Goal: Transaction & Acquisition: Purchase product/service

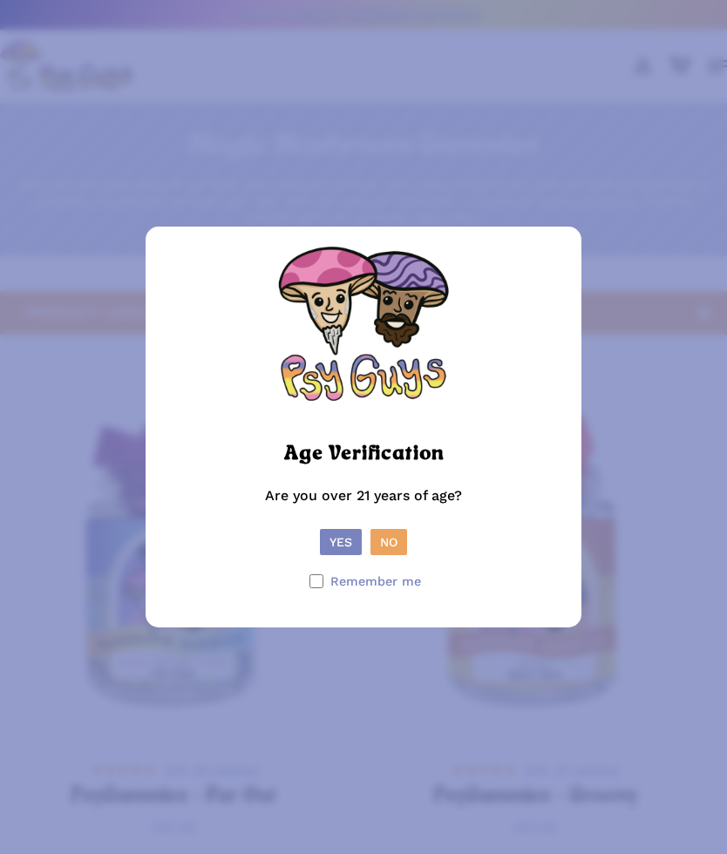
click at [344, 537] on button "Yes" at bounding box center [341, 542] width 42 height 26
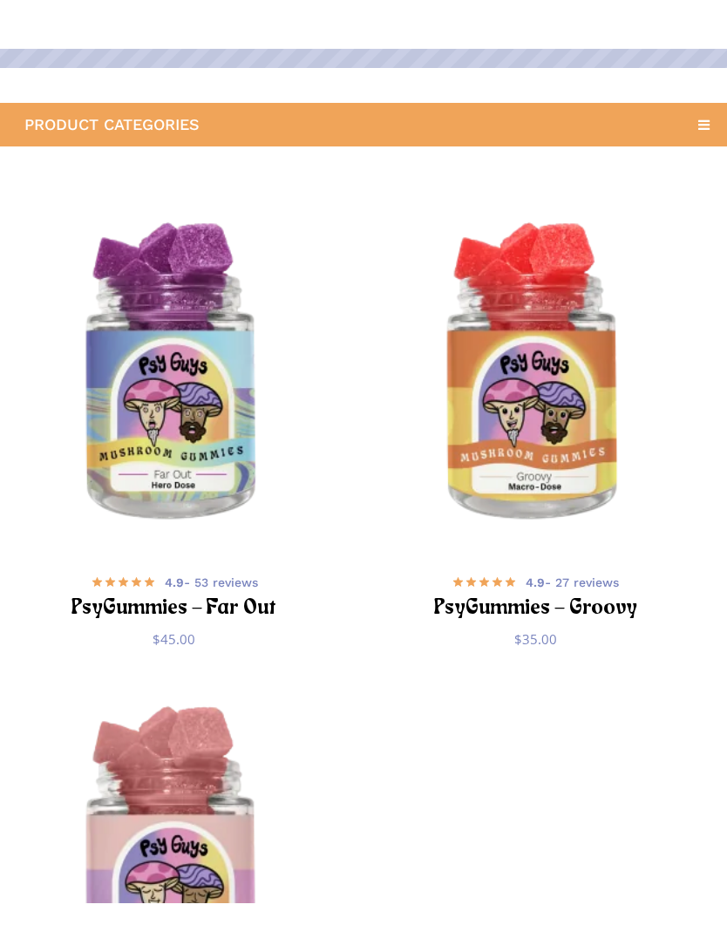
scroll to position [232, 0]
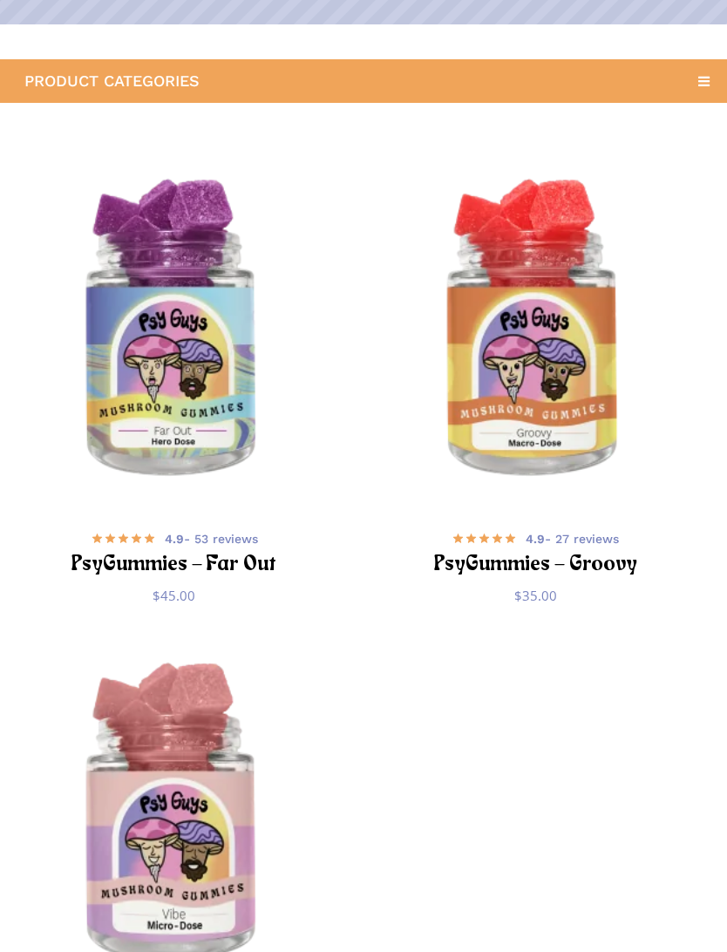
click at [572, 424] on img "PsyGummies - Groovy" at bounding box center [535, 332] width 348 height 348
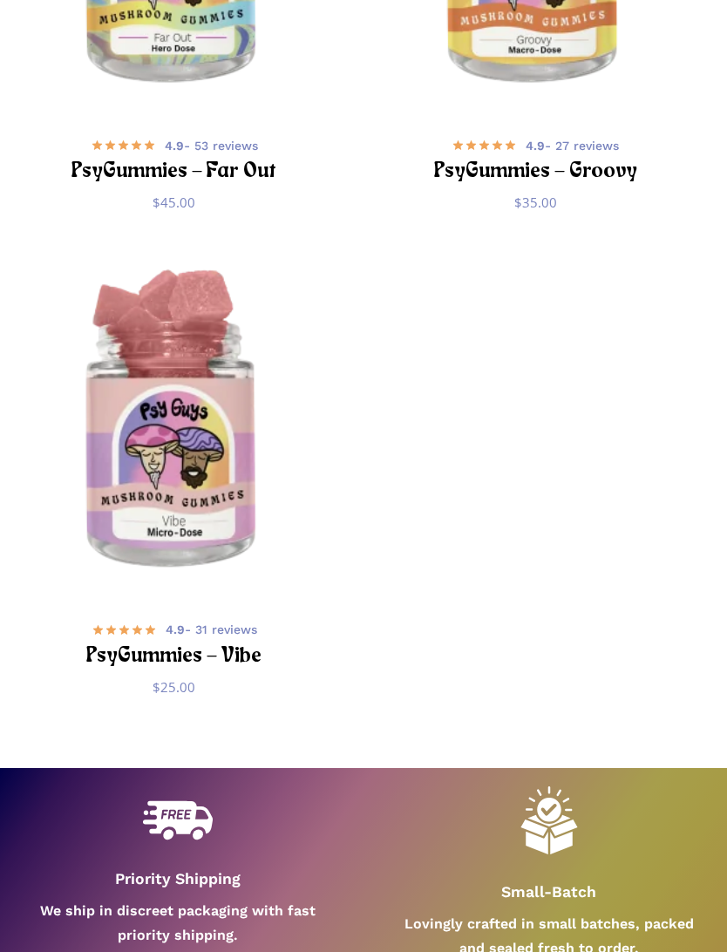
scroll to position [625, 0]
click at [124, 272] on img "PsyGummies - Vibe" at bounding box center [174, 422] width 348 height 348
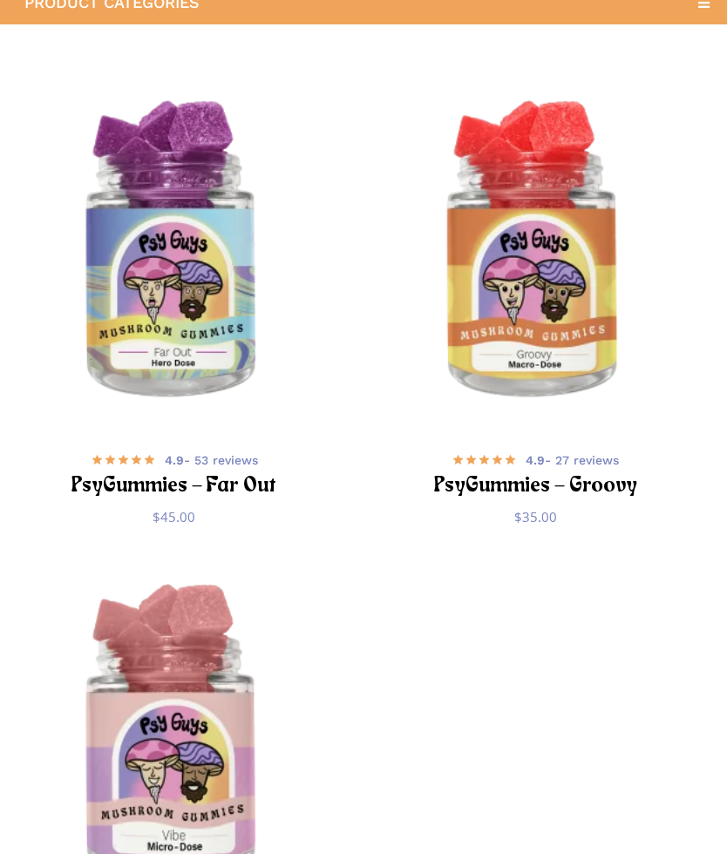
scroll to position [310, 0]
click at [166, 369] on img "PsyGummies - Far Out" at bounding box center [174, 253] width 348 height 348
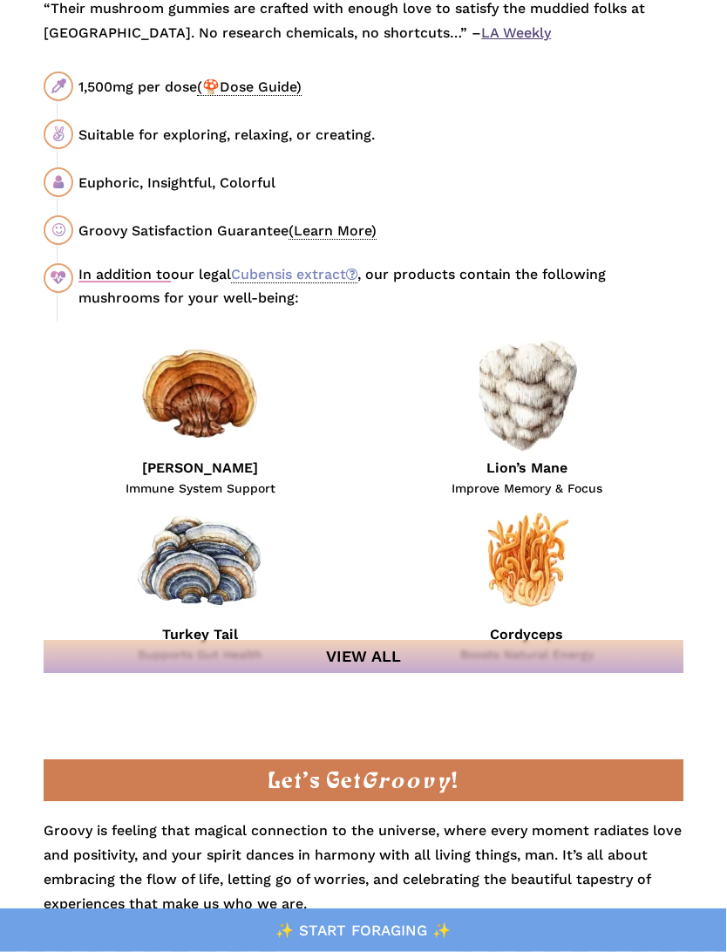
scroll to position [1793, 0]
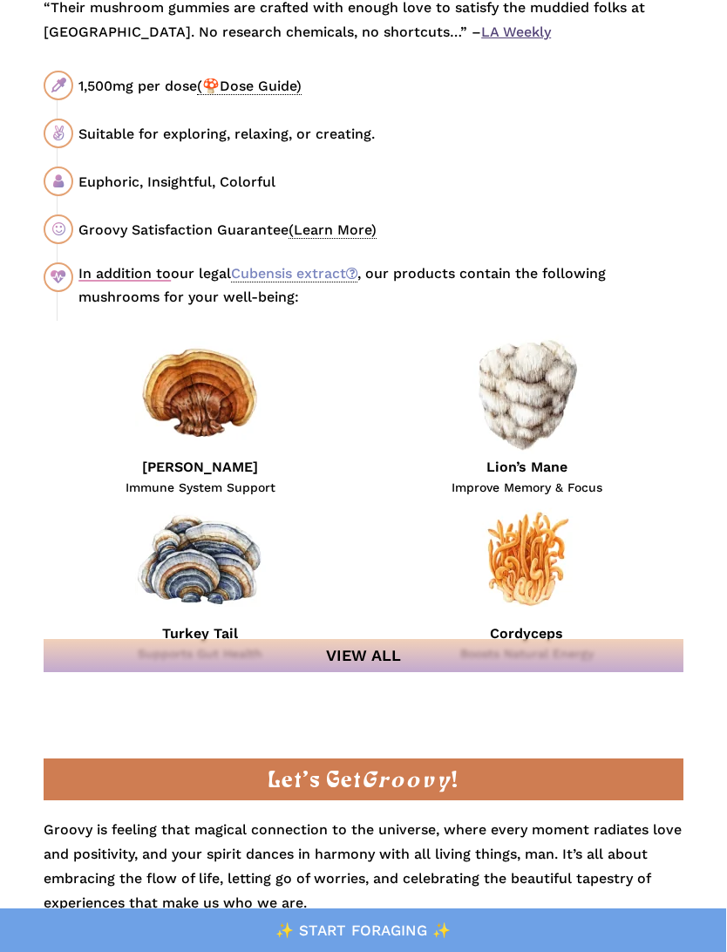
click at [536, 662] on link "View All" at bounding box center [364, 655] width 640 height 33
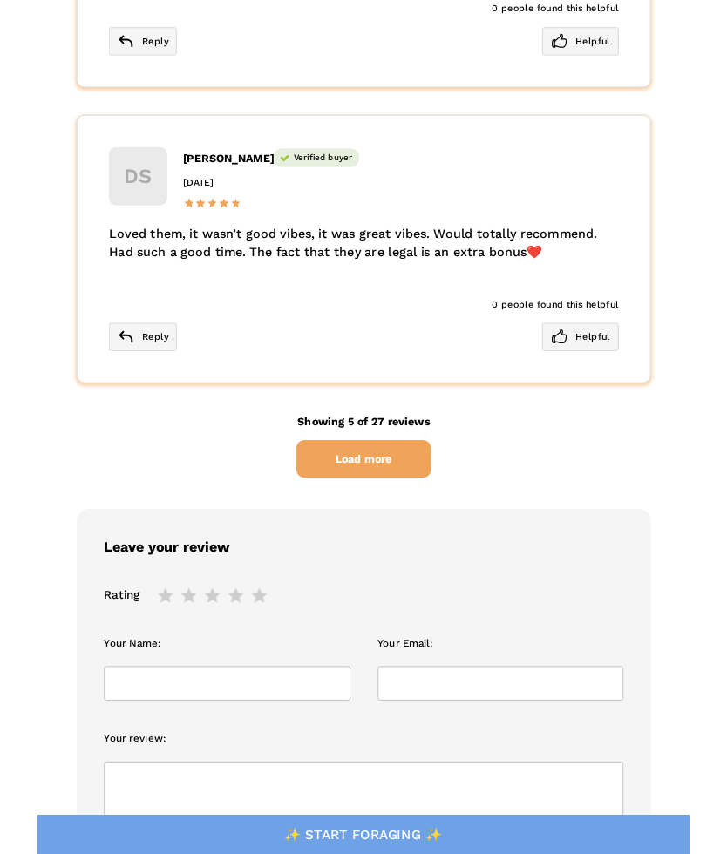
scroll to position [6715, 0]
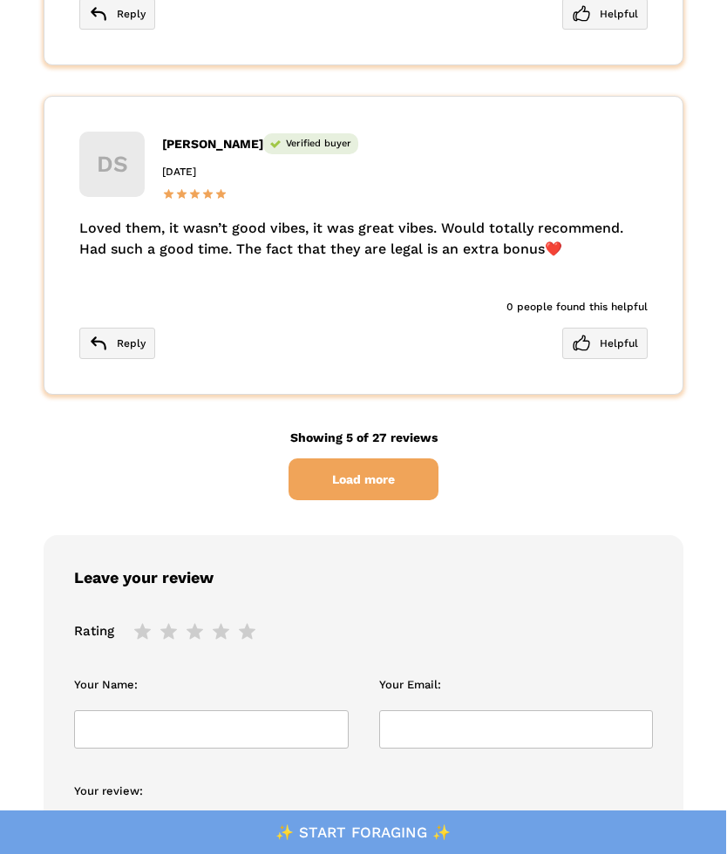
click at [395, 458] on span "Load more" at bounding box center [363, 479] width 150 height 42
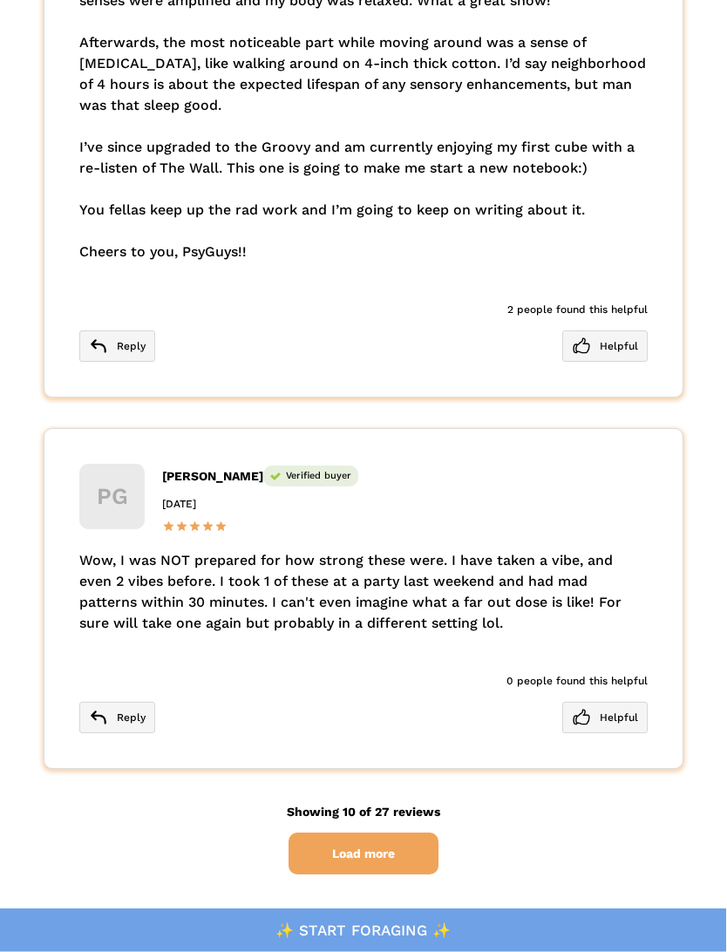
scroll to position [8655, 0]
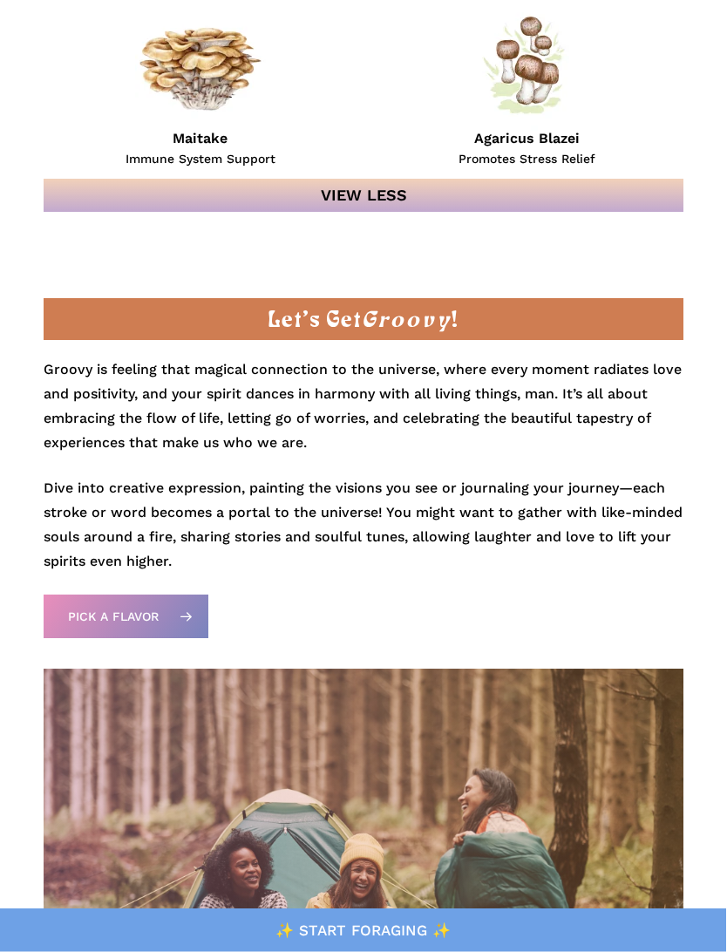
click at [159, 608] on span "Pick a Flavor" at bounding box center [113, 616] width 91 height 17
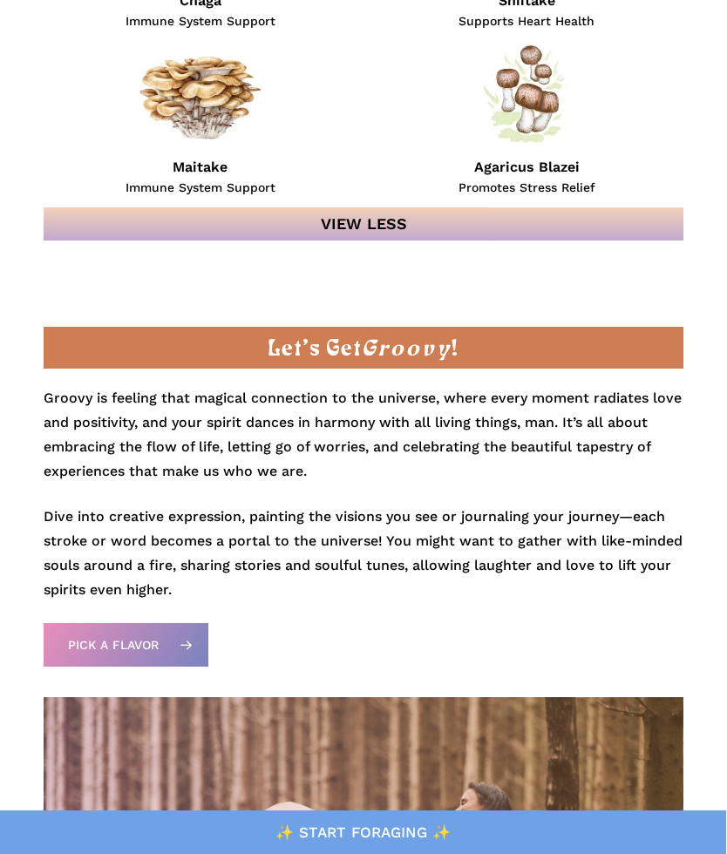
scroll to position [2612, 0]
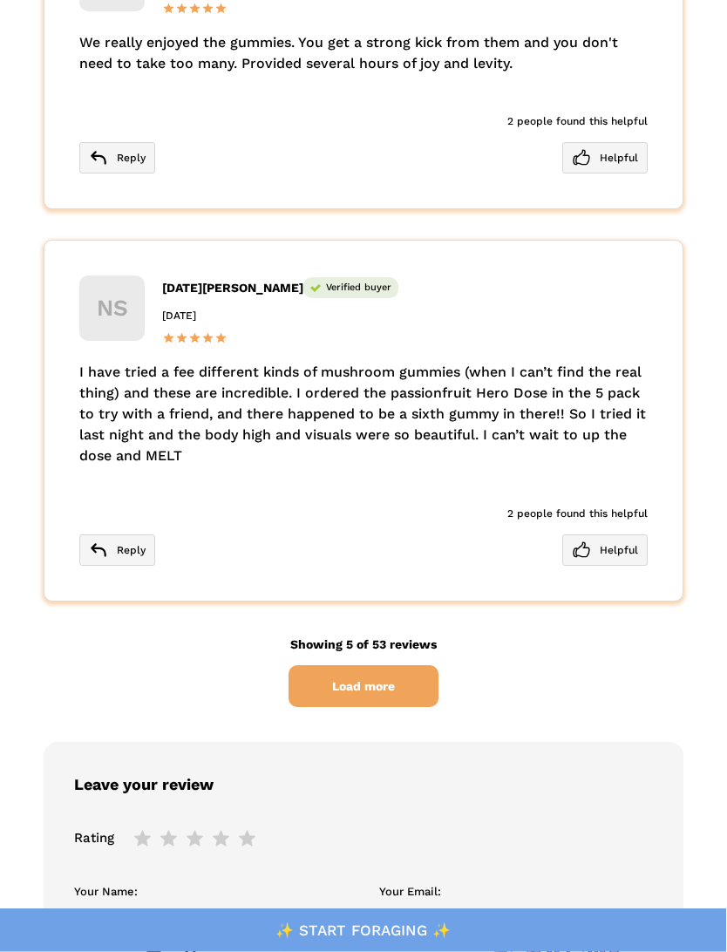
scroll to position [6291, 0]
click at [408, 665] on span "Load more" at bounding box center [363, 686] width 150 height 42
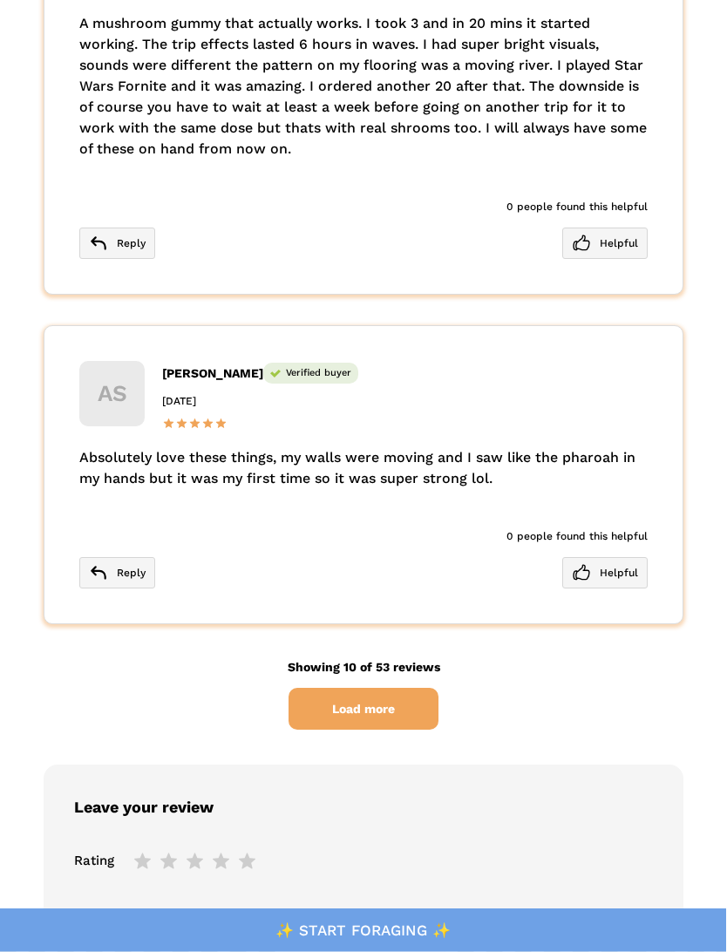
scroll to position [8091, 0]
click at [360, 687] on span "Load more" at bounding box center [363, 708] width 150 height 42
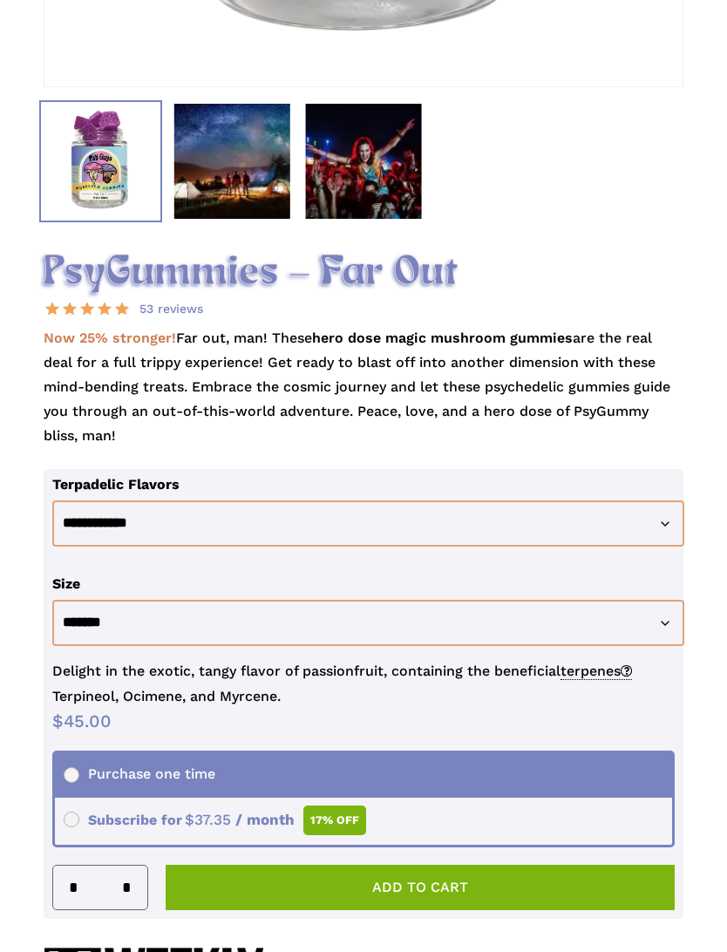
scroll to position [783, 0]
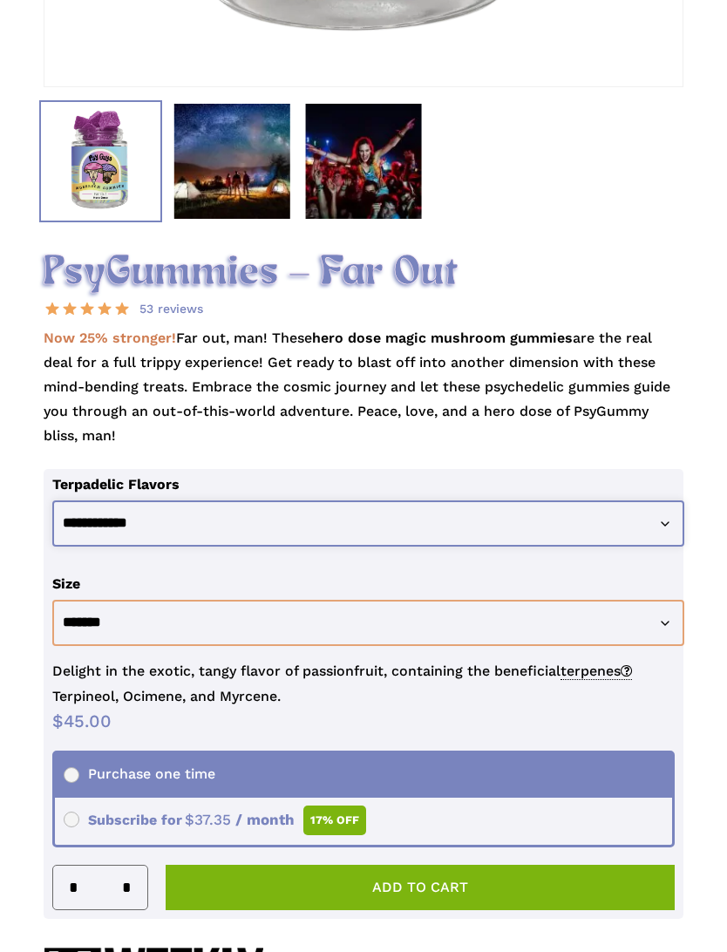
click at [297, 512] on select "**********" at bounding box center [368, 524] width 632 height 46
select select "**********"
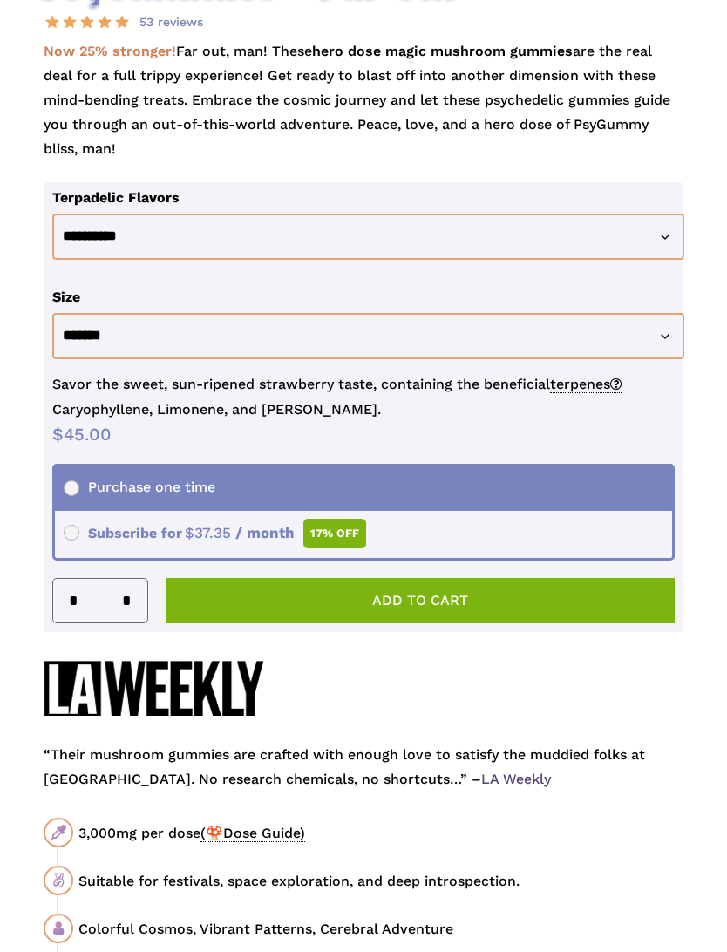
click at [374, 599] on button "Add to cart" at bounding box center [420, 601] width 509 height 45
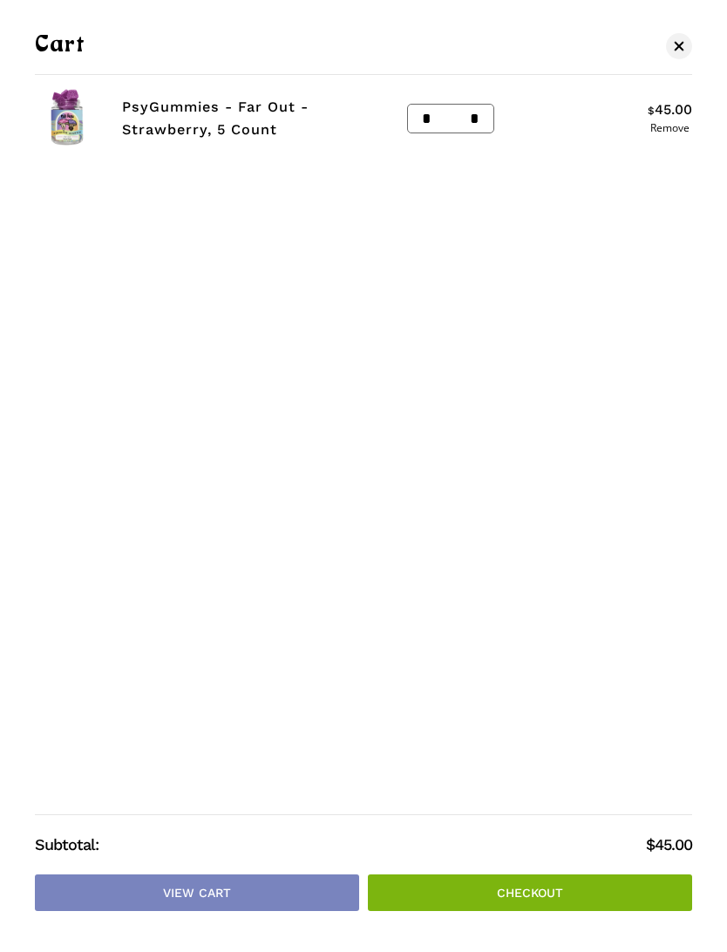
click at [523, 853] on link "Checkout" at bounding box center [530, 892] width 324 height 37
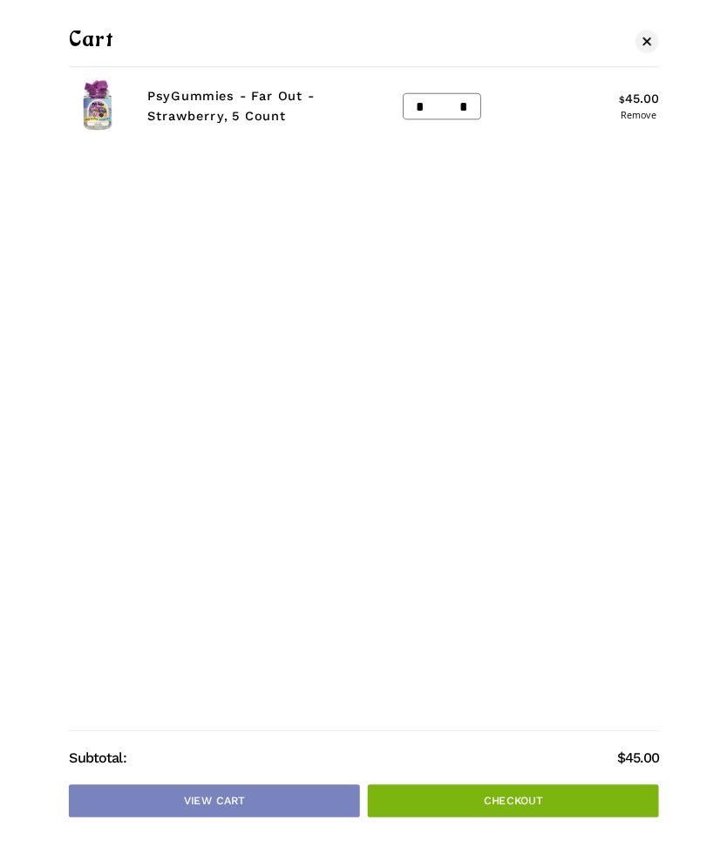
scroll to position [1119, 0]
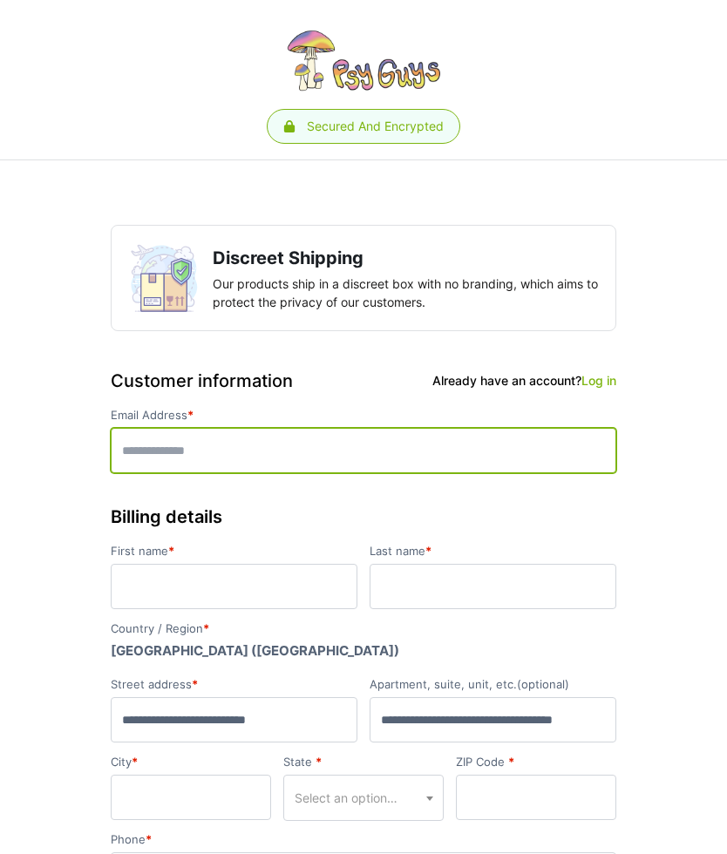
click at [374, 449] on input "Email Address *" at bounding box center [363, 450] width 505 height 45
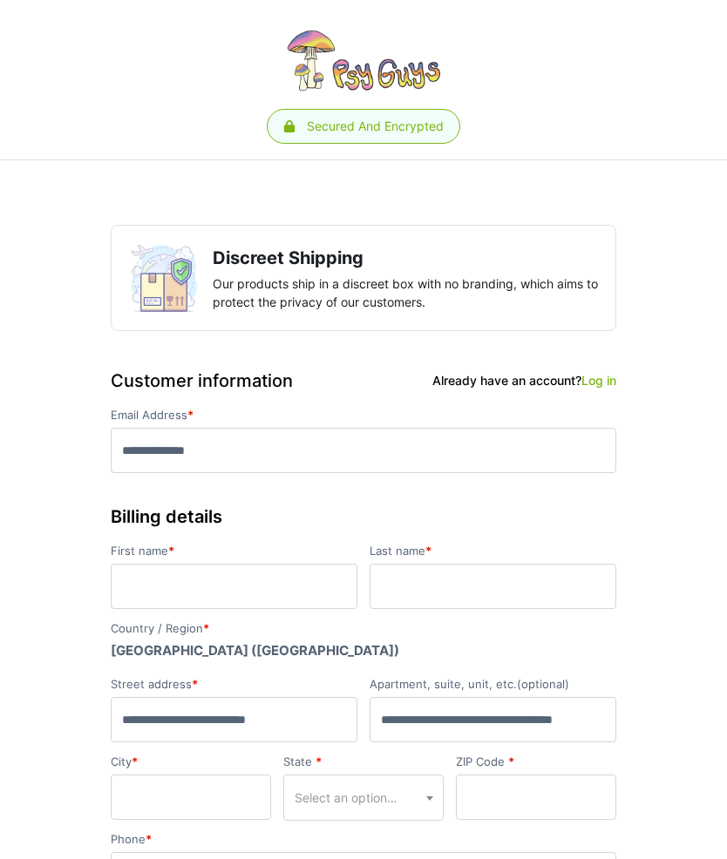
type input "**********"
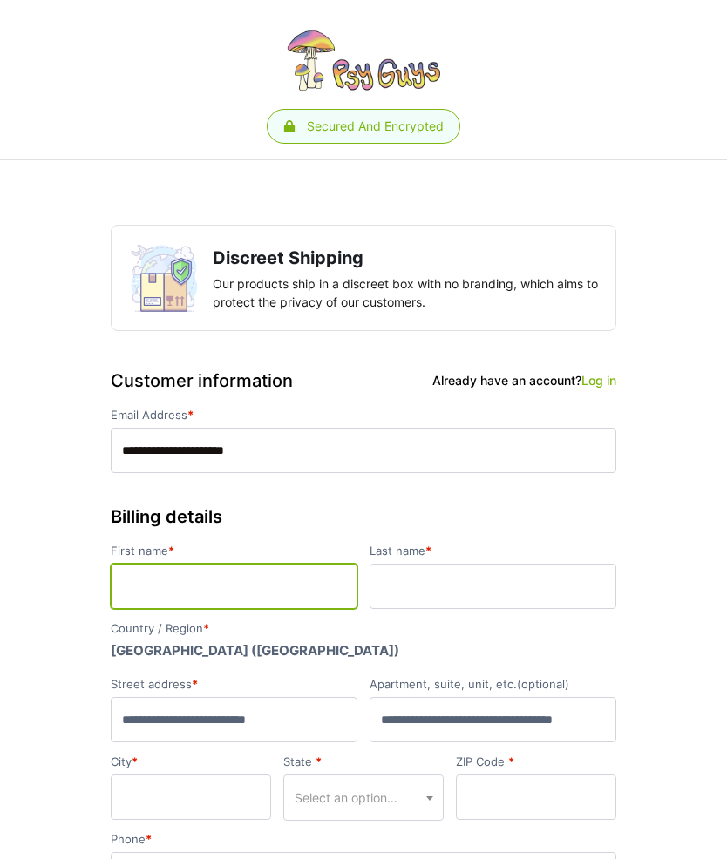
type input "*********"
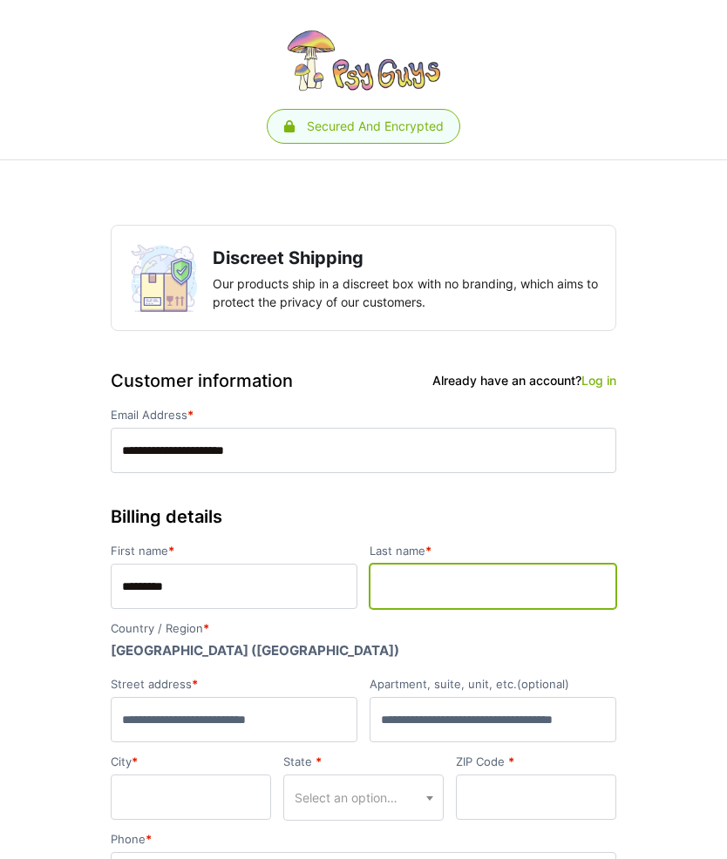
type input "******"
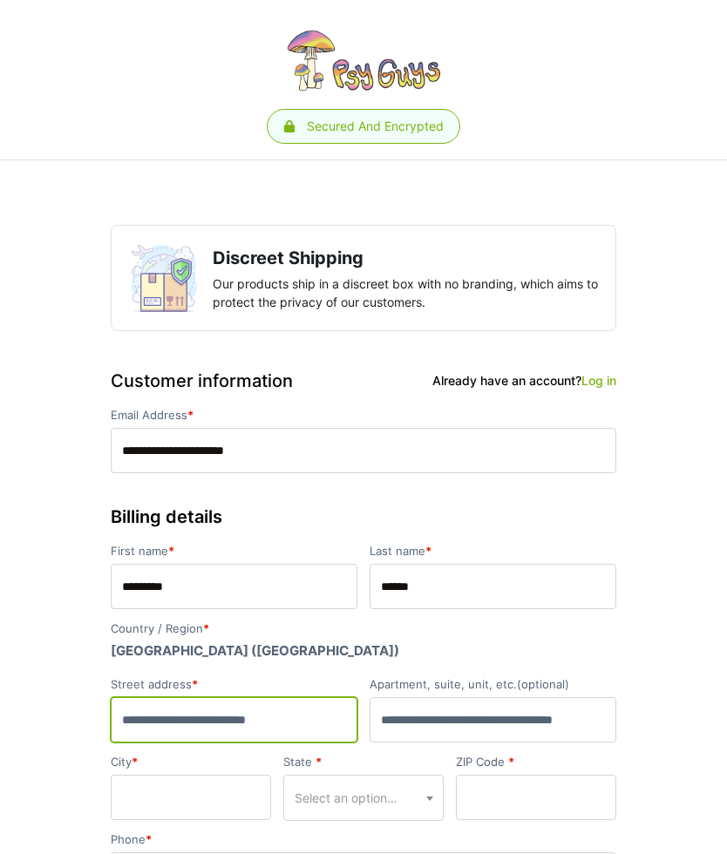
type input "**********"
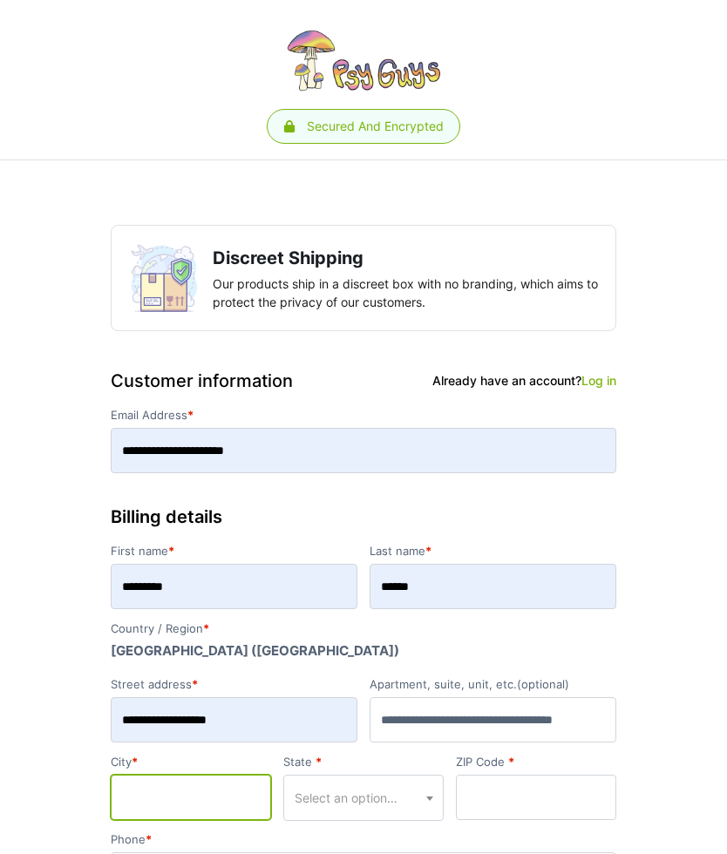
type input "********"
select select "**"
type input "*****"
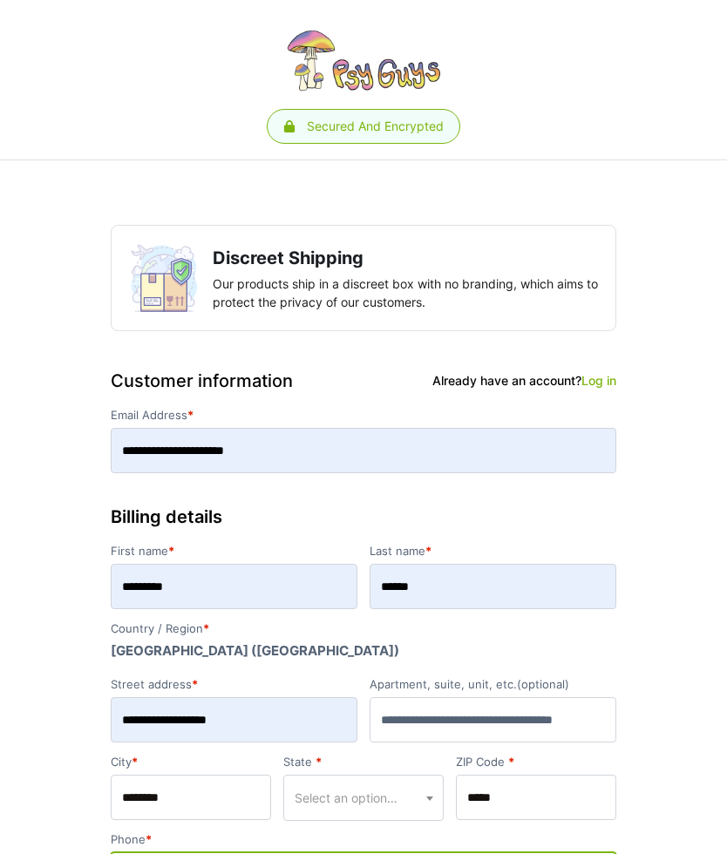
type input "**********"
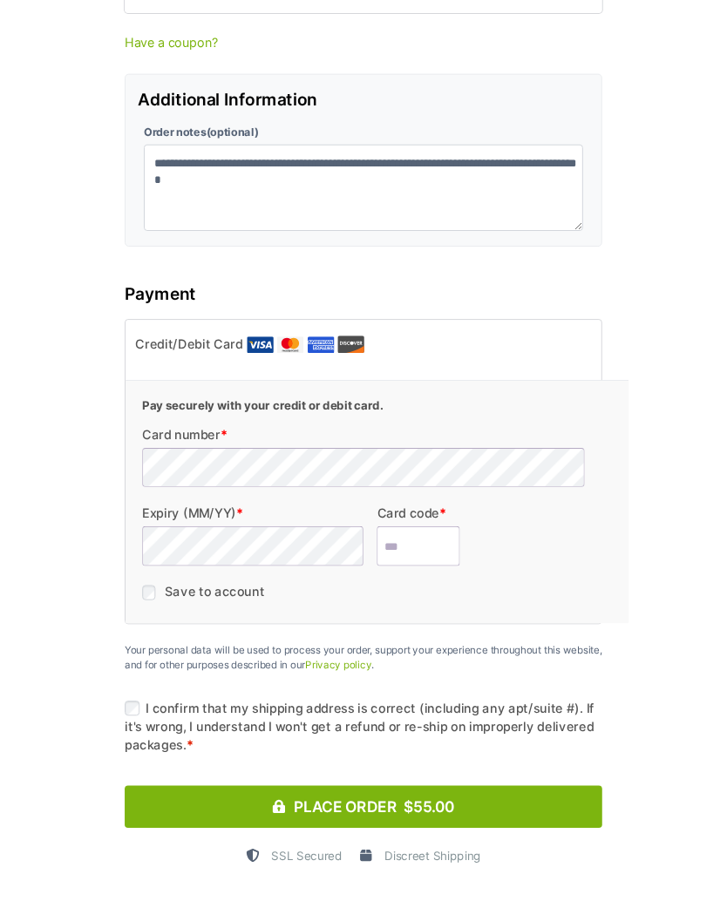
scroll to position [1756, 0]
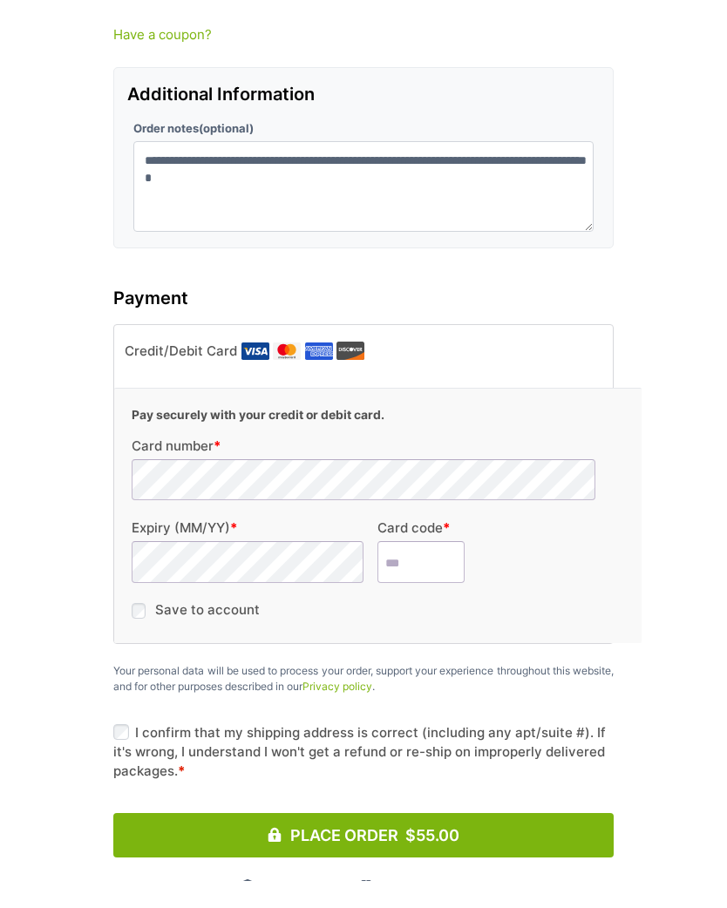
scroll to position [1790, 0]
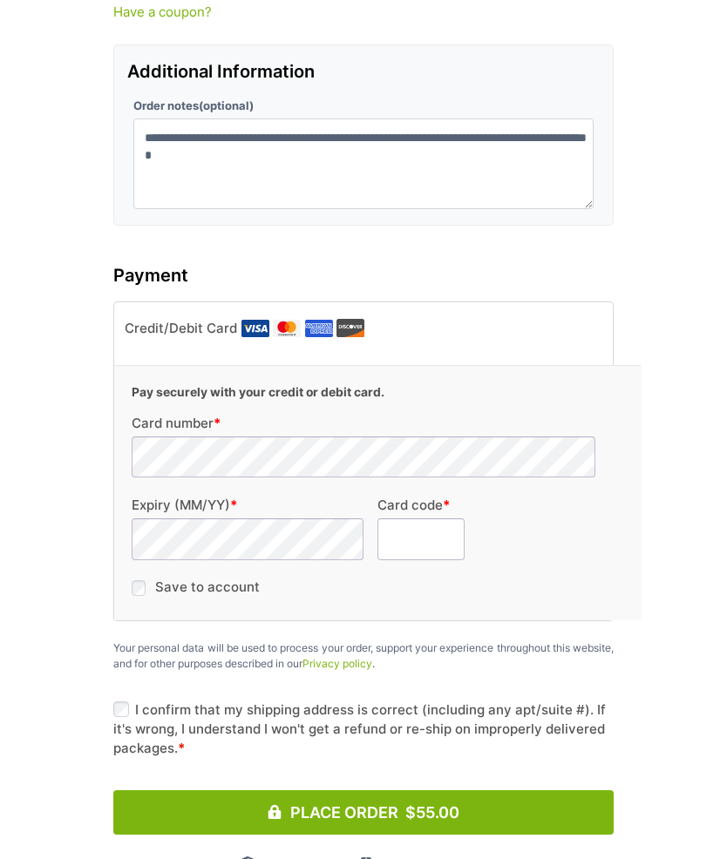
click at [417, 519] on input "Card code *" at bounding box center [420, 540] width 87 height 42
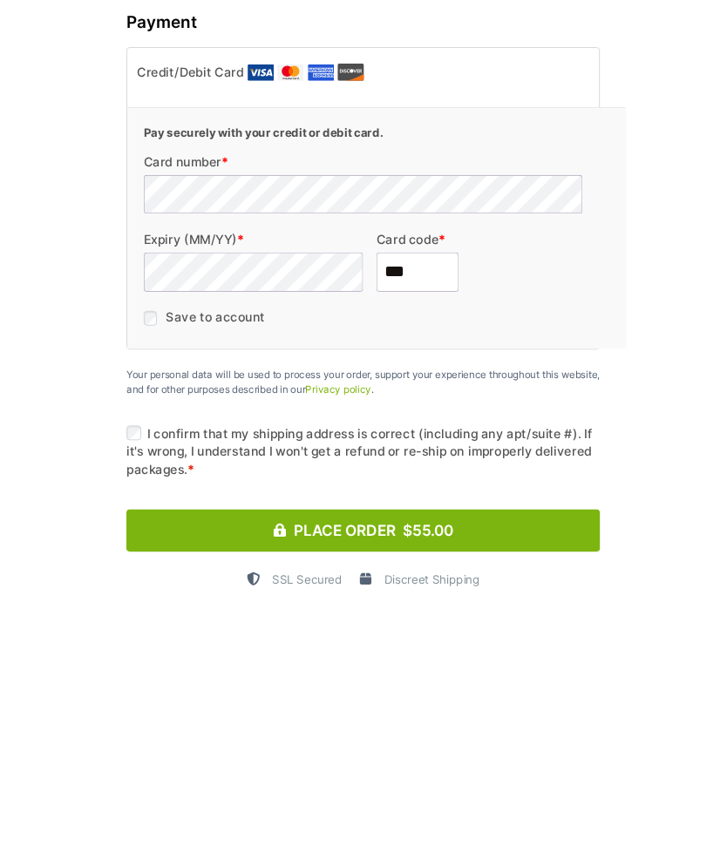
scroll to position [1833, 0]
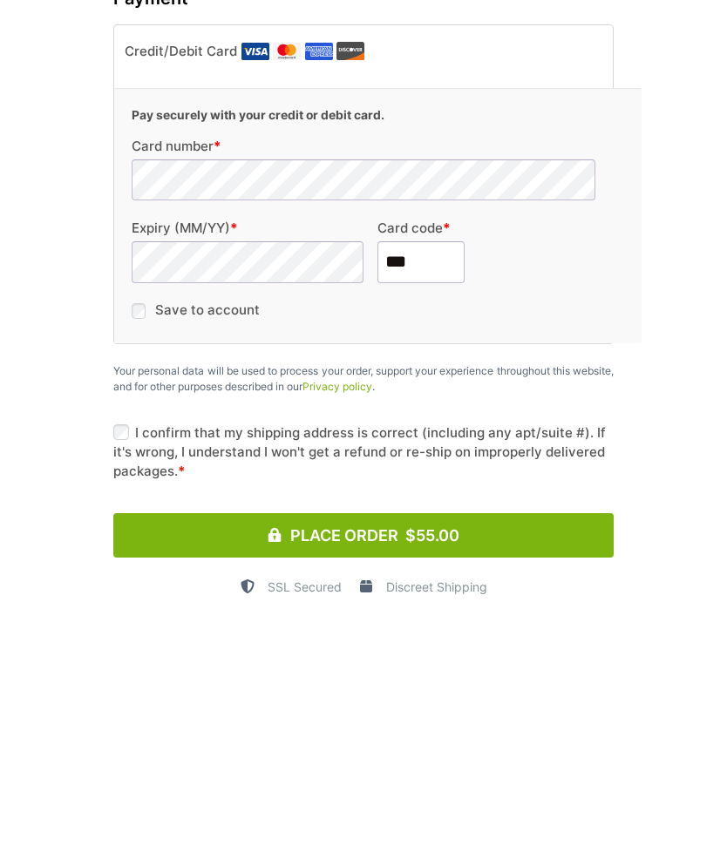
type input "***"
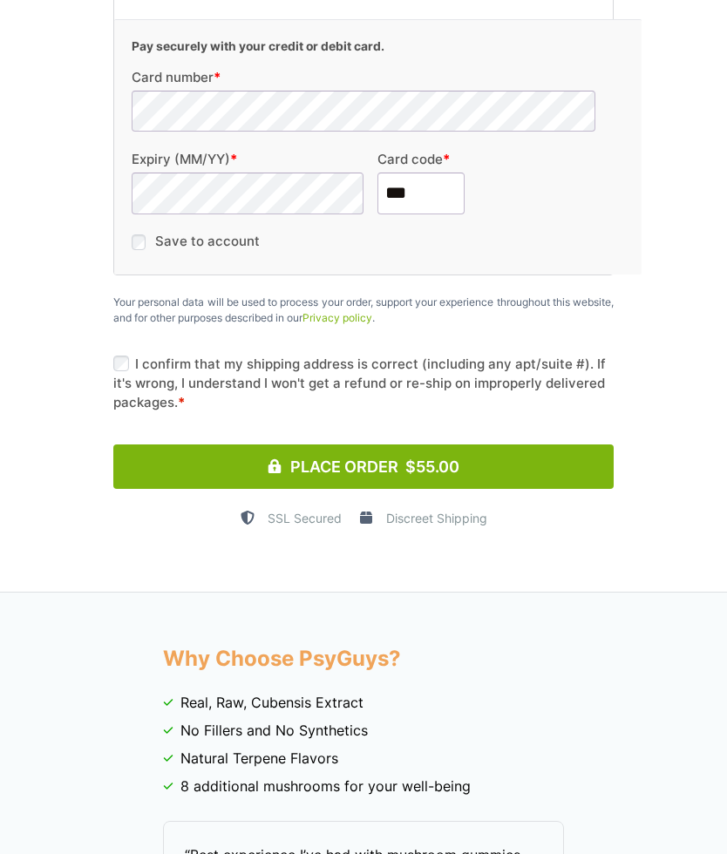
scroll to position [2135, 0]
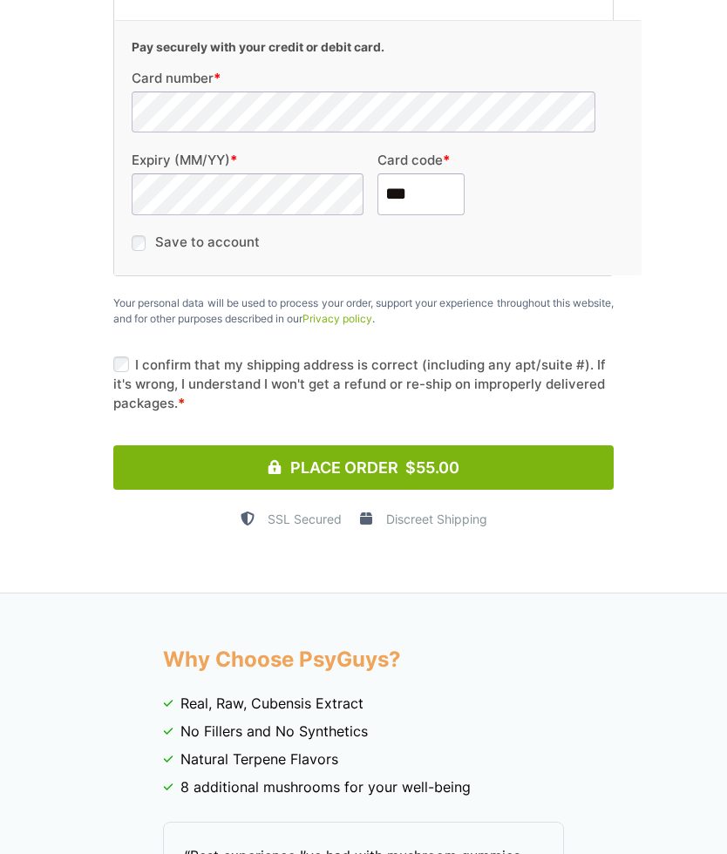
click at [429, 445] on button "Place Order $55.00" at bounding box center [363, 467] width 500 height 44
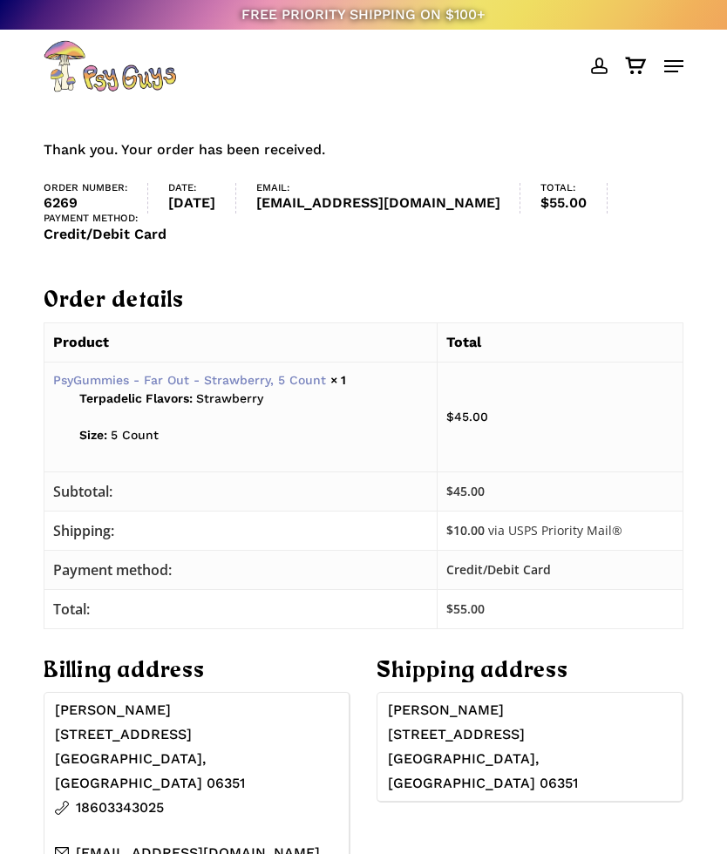
click at [676, 51] on div "Menu" at bounding box center [669, 66] width 28 height 52
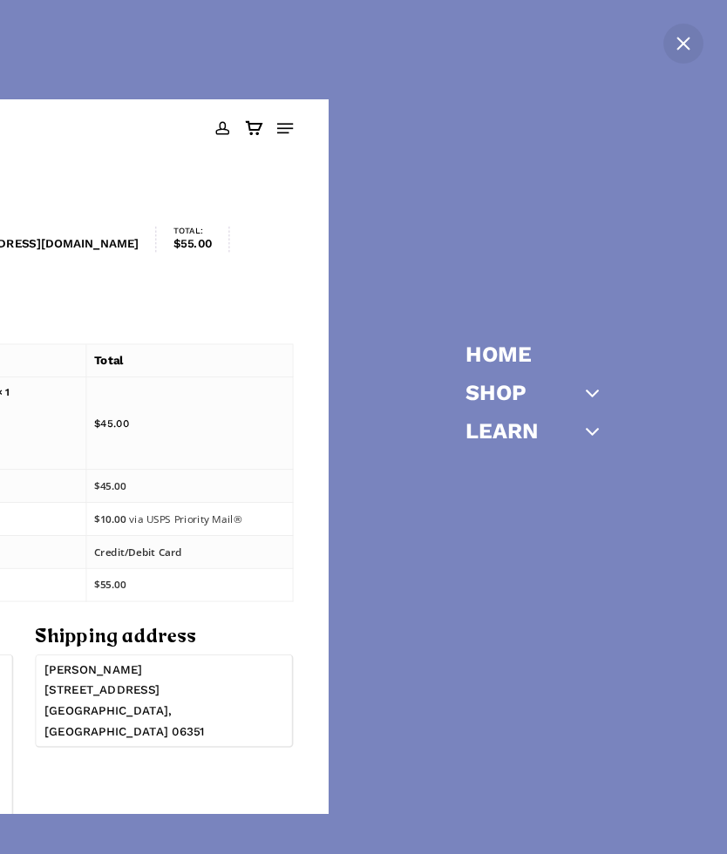
click at [592, 389] on icon "Off Canvas Menu" at bounding box center [592, 393] width 24 height 24
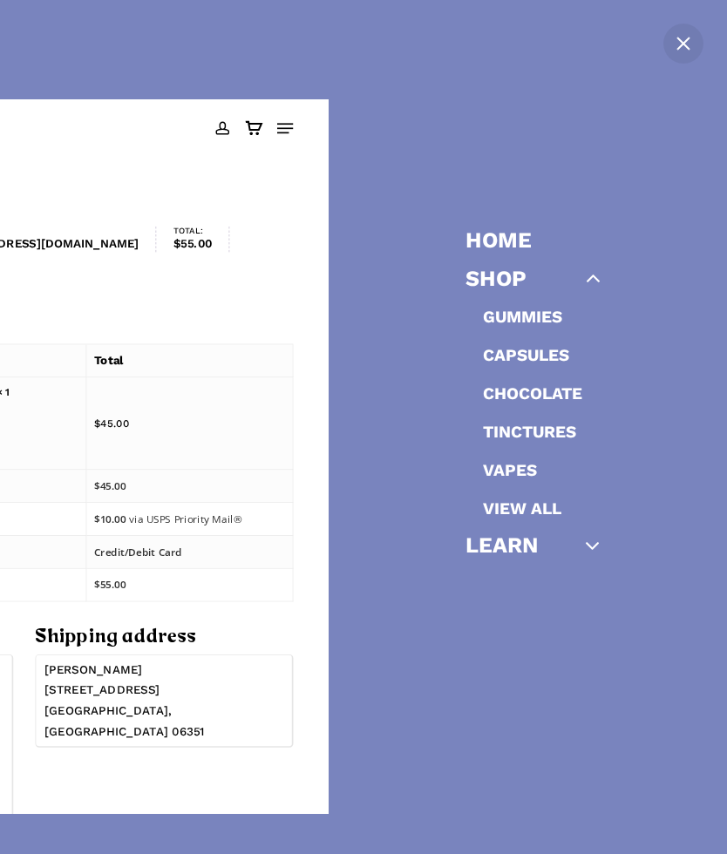
click at [589, 539] on icon "Off Canvas Menu" at bounding box center [592, 545] width 24 height 24
click at [619, 349] on link "Cubensis Extract" at bounding box center [565, 355] width 164 height 20
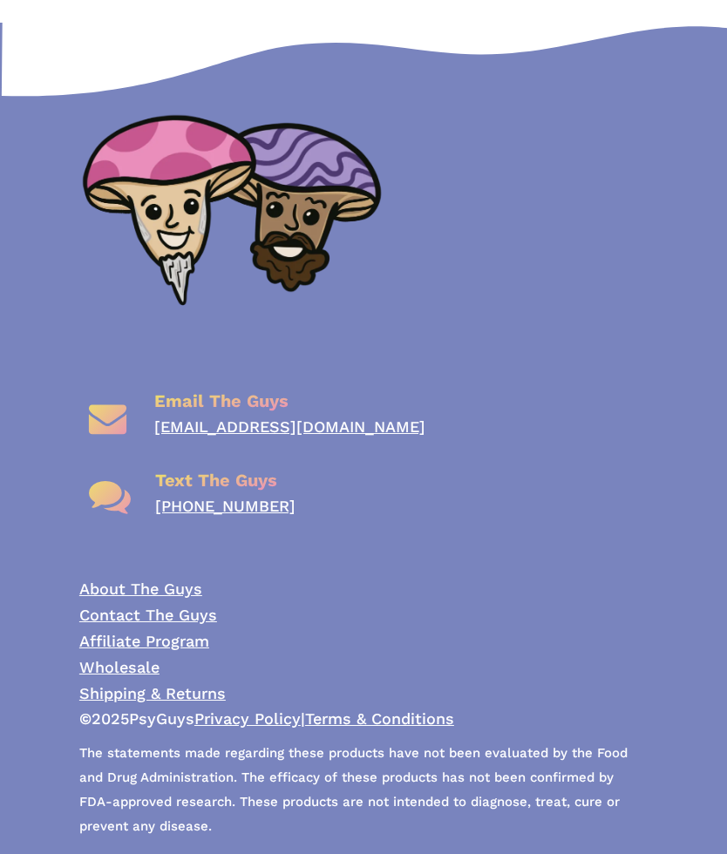
scroll to position [2257, 0]
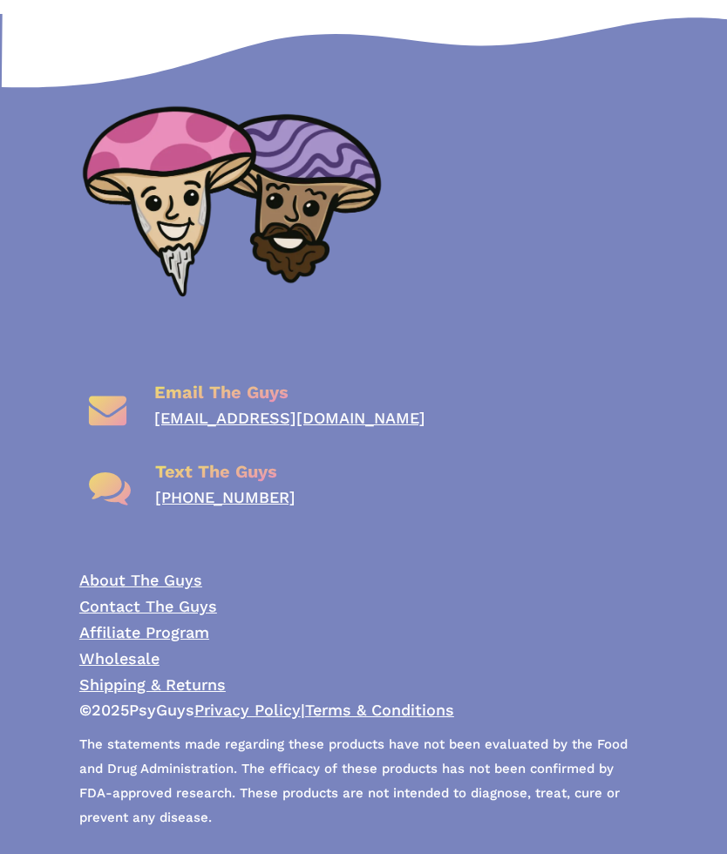
click at [156, 579] on link "About The Guys" at bounding box center [140, 580] width 123 height 18
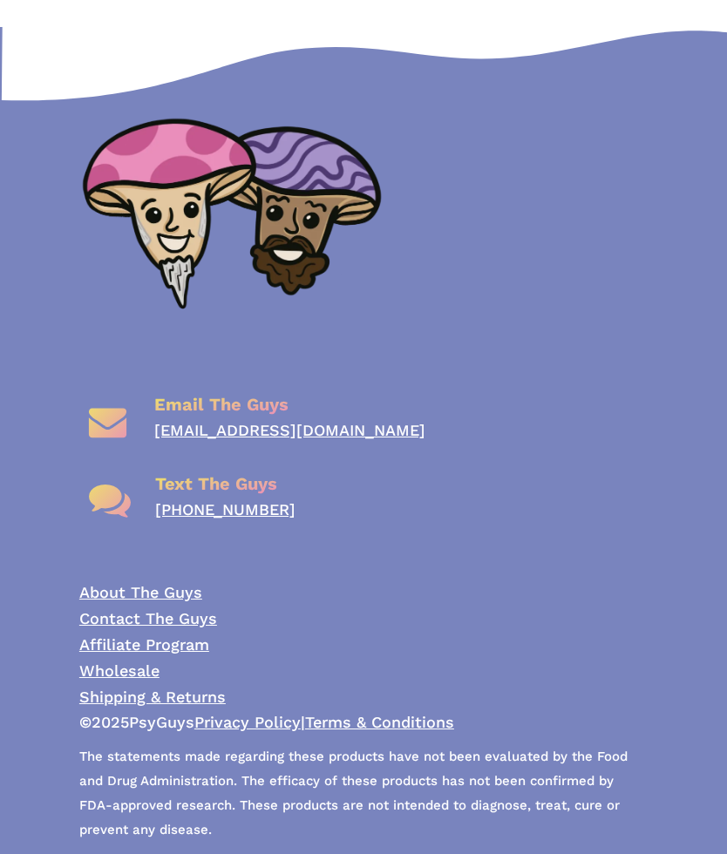
scroll to position [1372, 0]
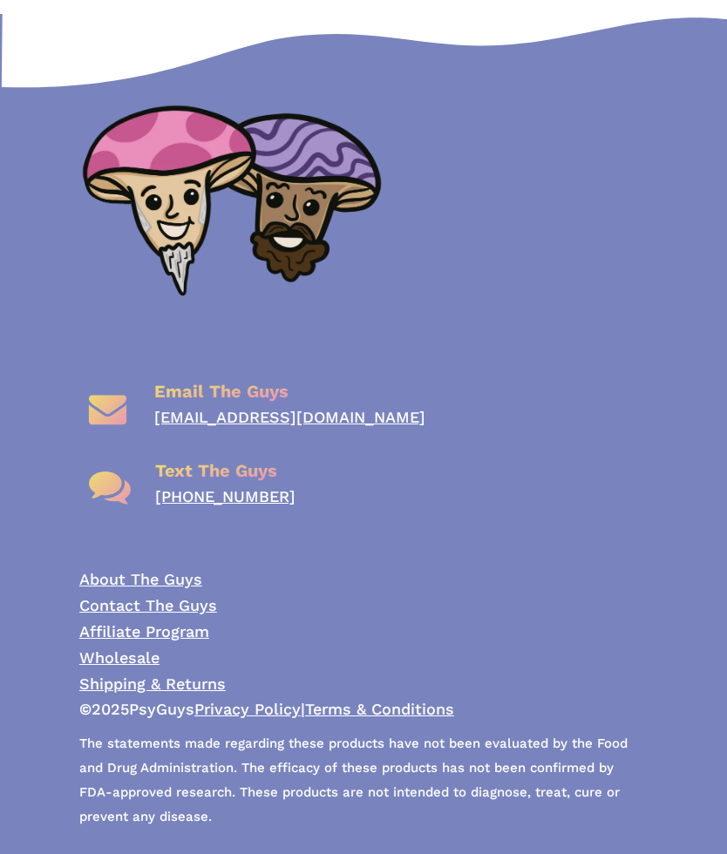
click at [119, 655] on link "Wholesale" at bounding box center [119, 657] width 80 height 18
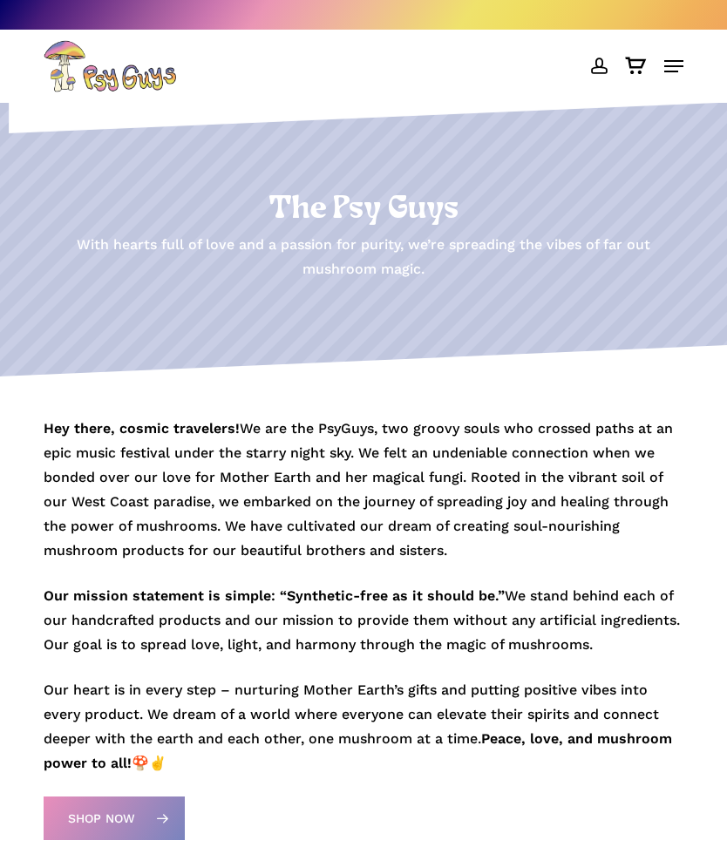
scroll to position [1372, 0]
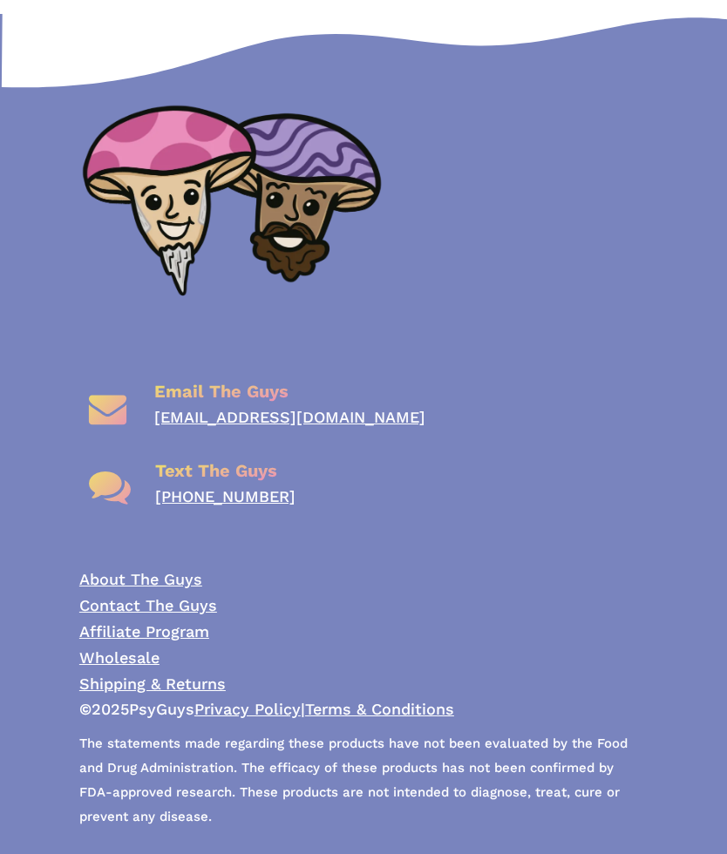
click at [179, 684] on link "Shipping & Returns" at bounding box center [152, 684] width 146 height 18
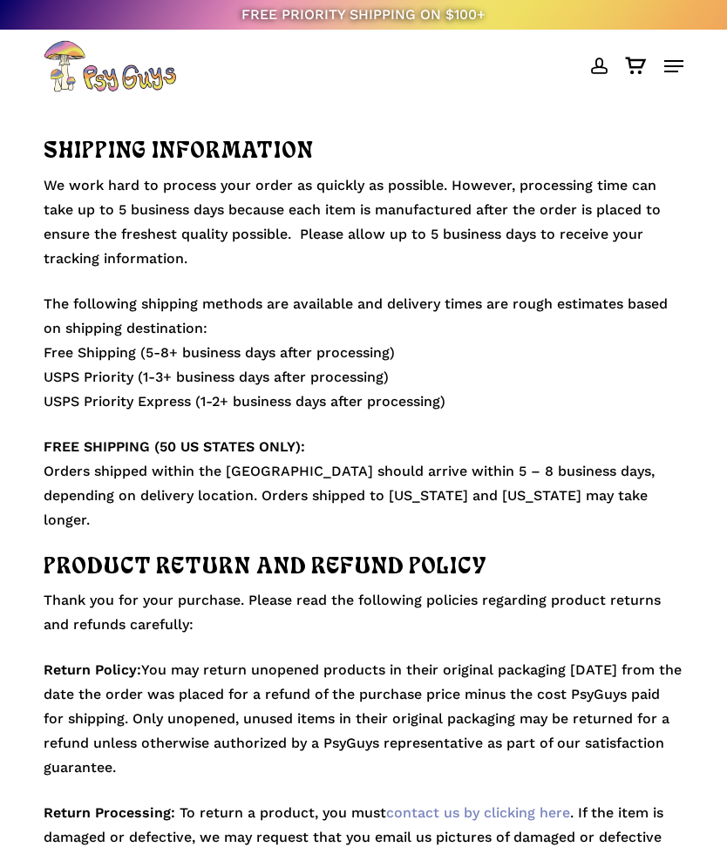
click at [405, 13] on div "FREE PRIORITY SHIPPING ON $100+" at bounding box center [363, 15] width 727 height 30
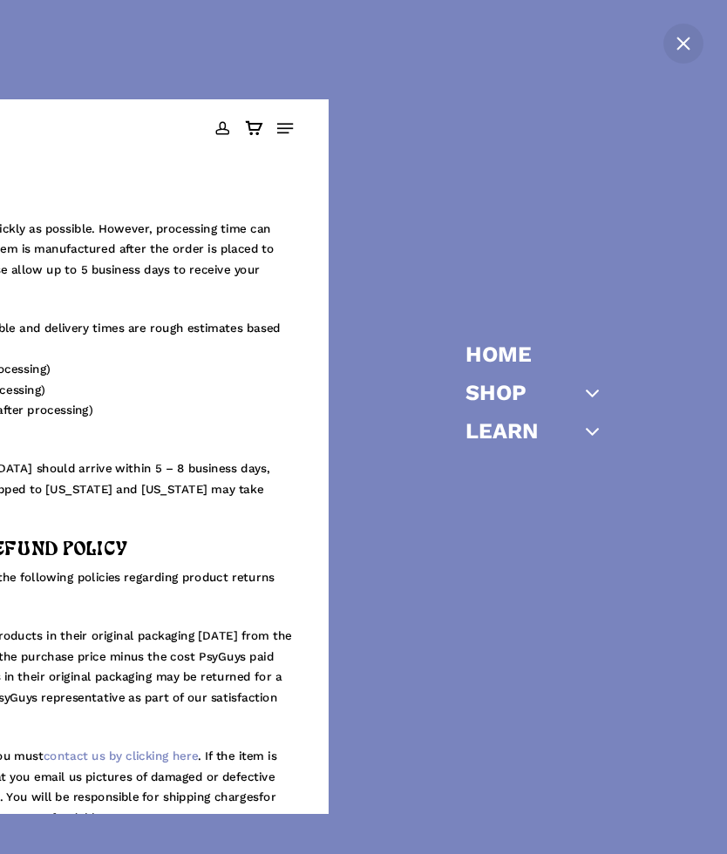
click at [512, 348] on link "Home" at bounding box center [498, 354] width 66 height 22
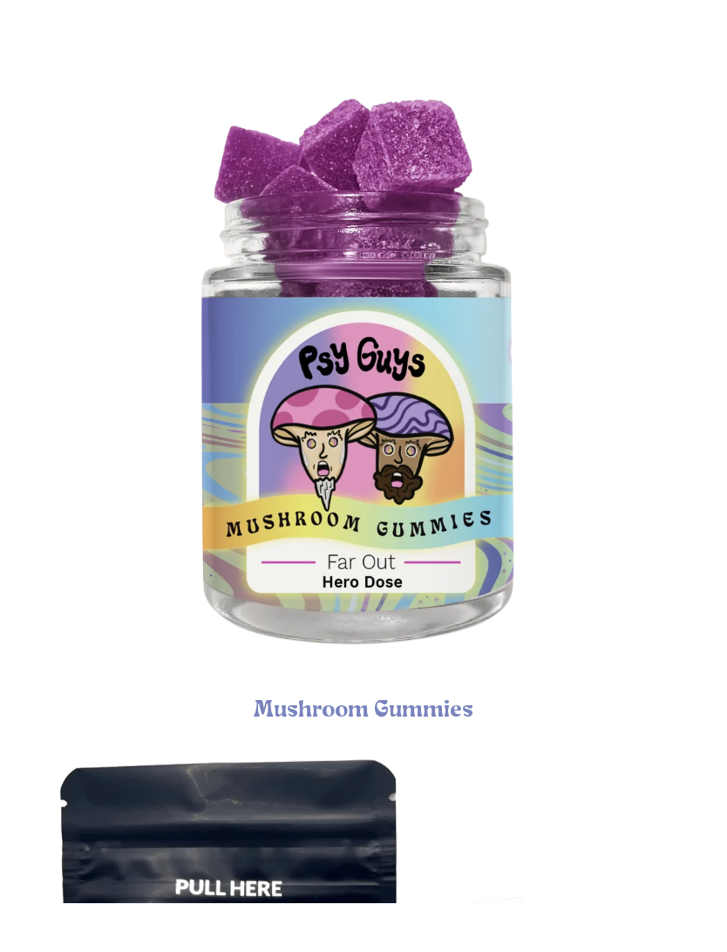
scroll to position [653, 0]
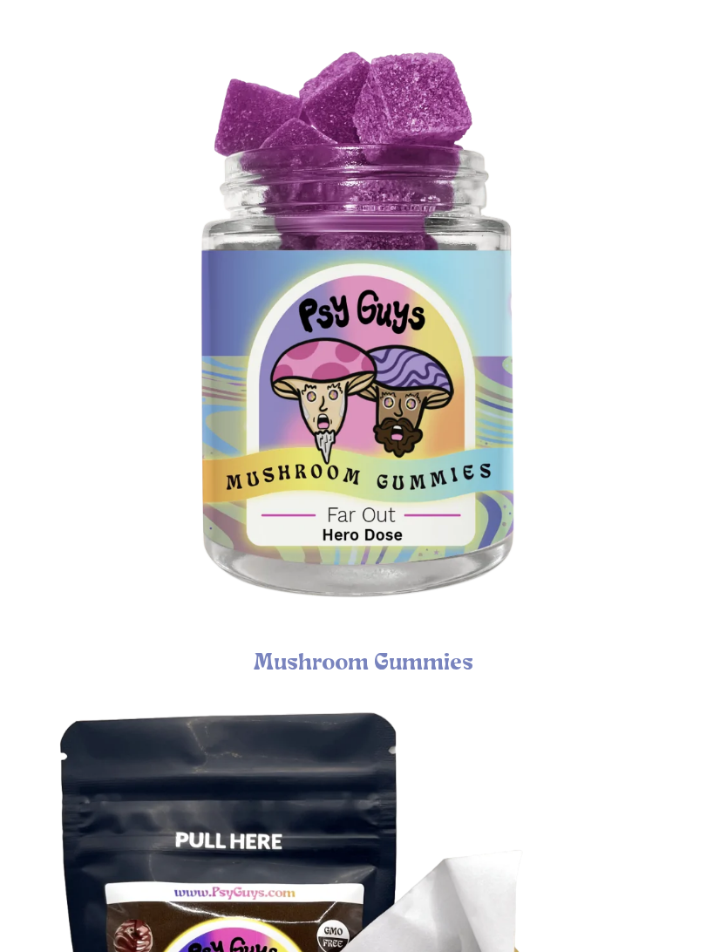
click at [477, 512] on img "Psychedelic Mushroom Gummies" at bounding box center [363, 332] width 641 height 641
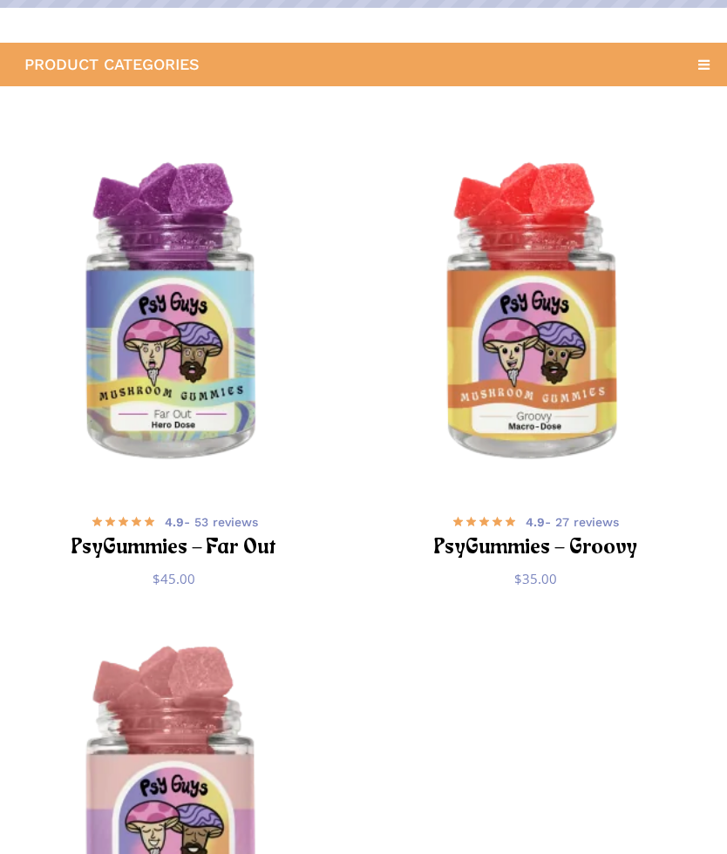
scroll to position [248, 0]
click at [209, 404] on img "PsyGummies - Far Out" at bounding box center [174, 315] width 348 height 348
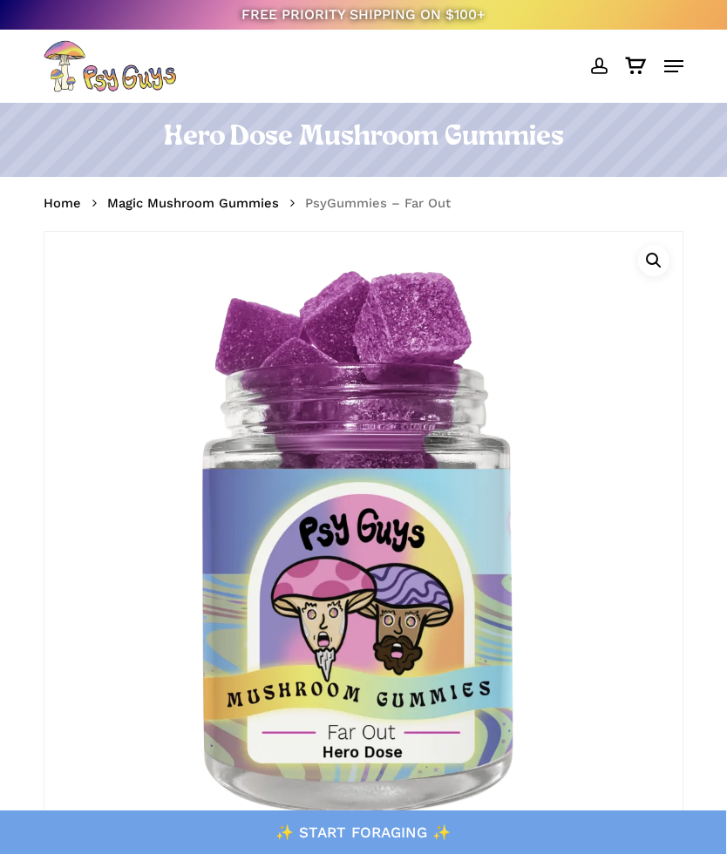
click at [175, 201] on link "Magic Mushroom Gummies" at bounding box center [193, 202] width 172 height 17
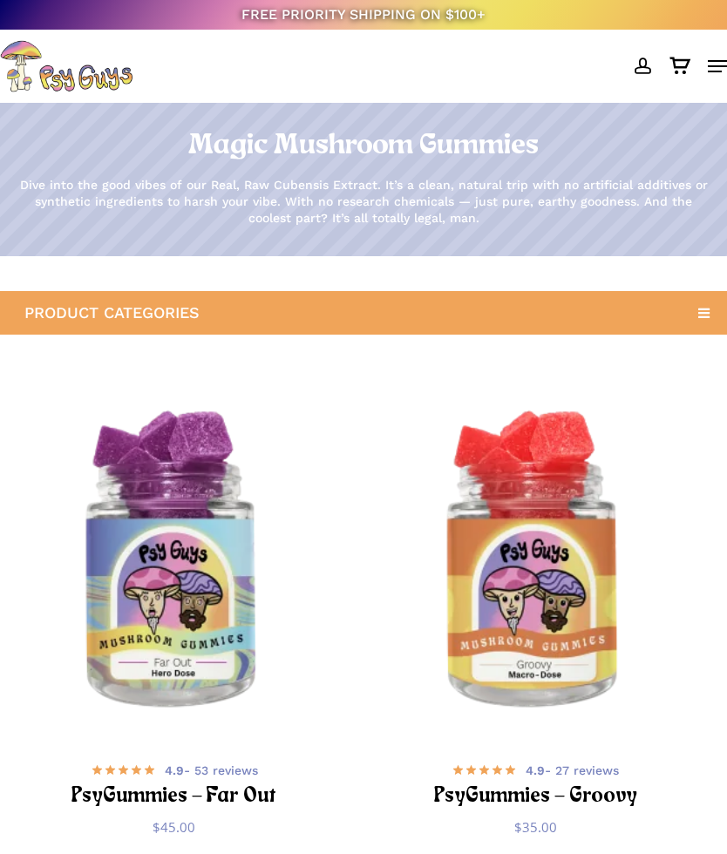
click at [703, 307] on icon at bounding box center [704, 313] width 28 height 28
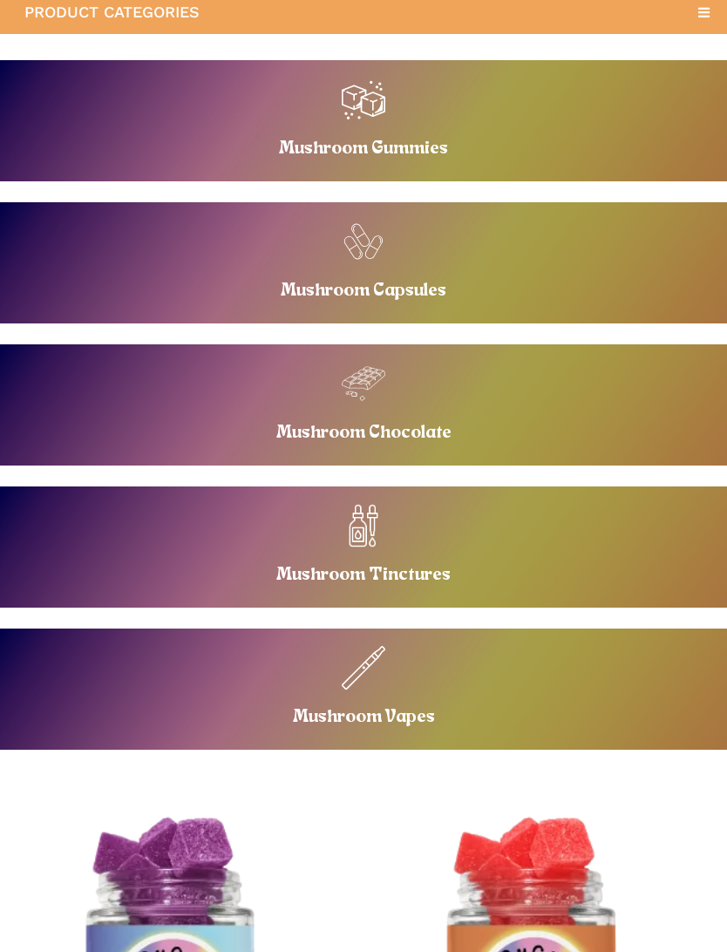
scroll to position [294, 0]
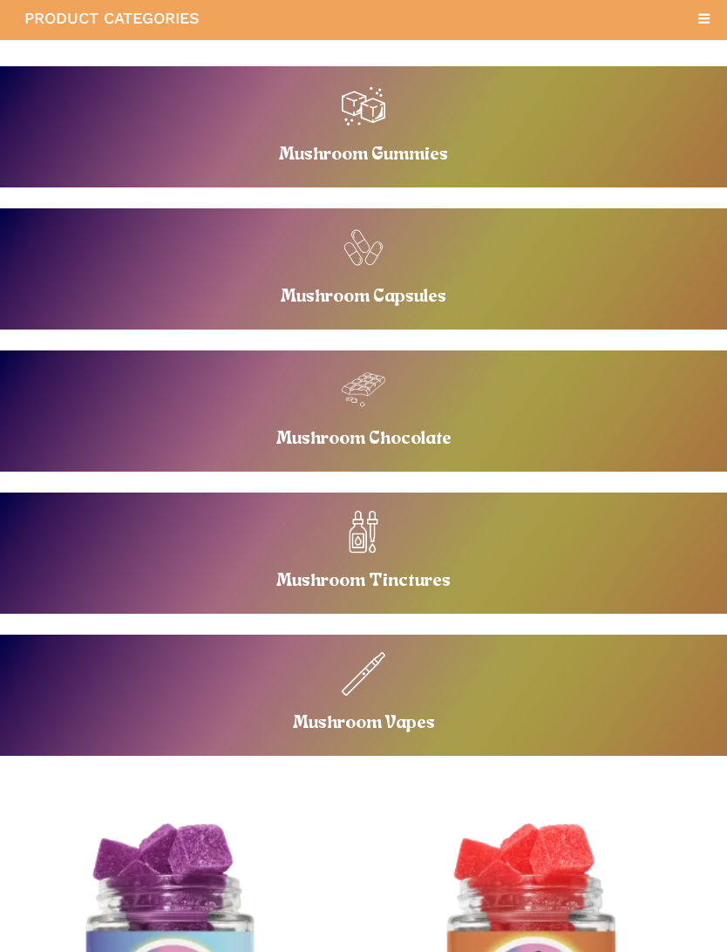
click at [593, 539] on link "Buy Mushroom Tinctures" at bounding box center [363, 553] width 726 height 121
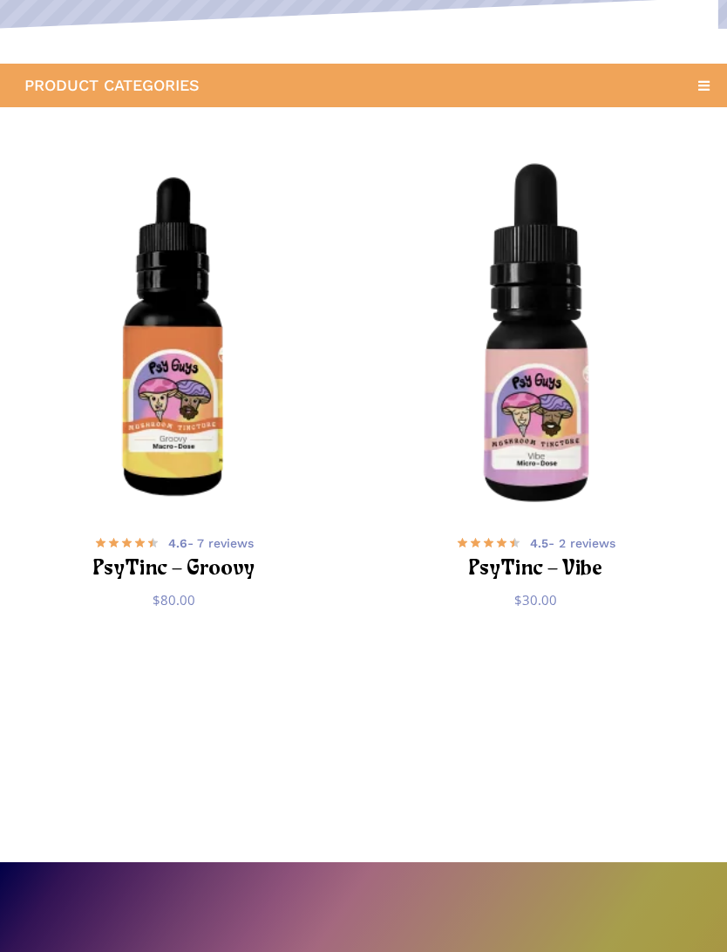
scroll to position [295, 0]
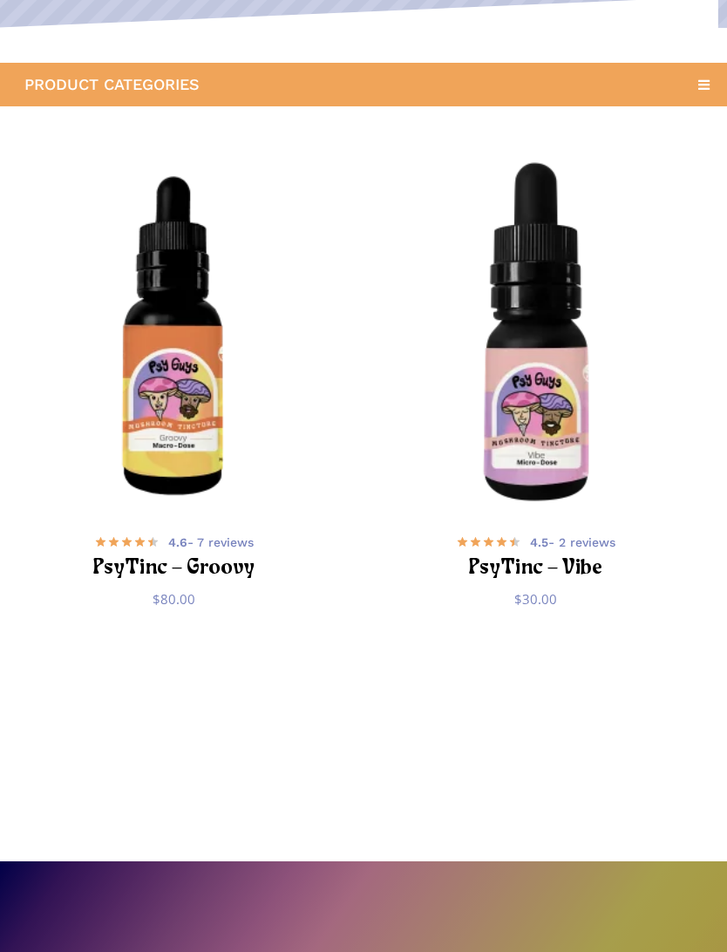
click at [186, 427] on img "PsyTinc - Groovy" at bounding box center [174, 335] width 348 height 348
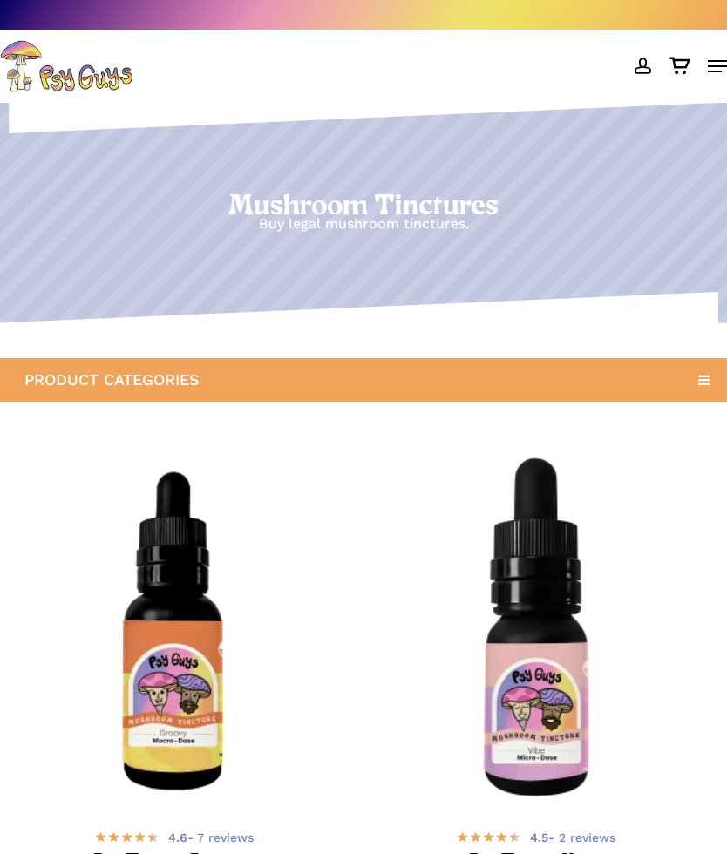
scroll to position [344, 0]
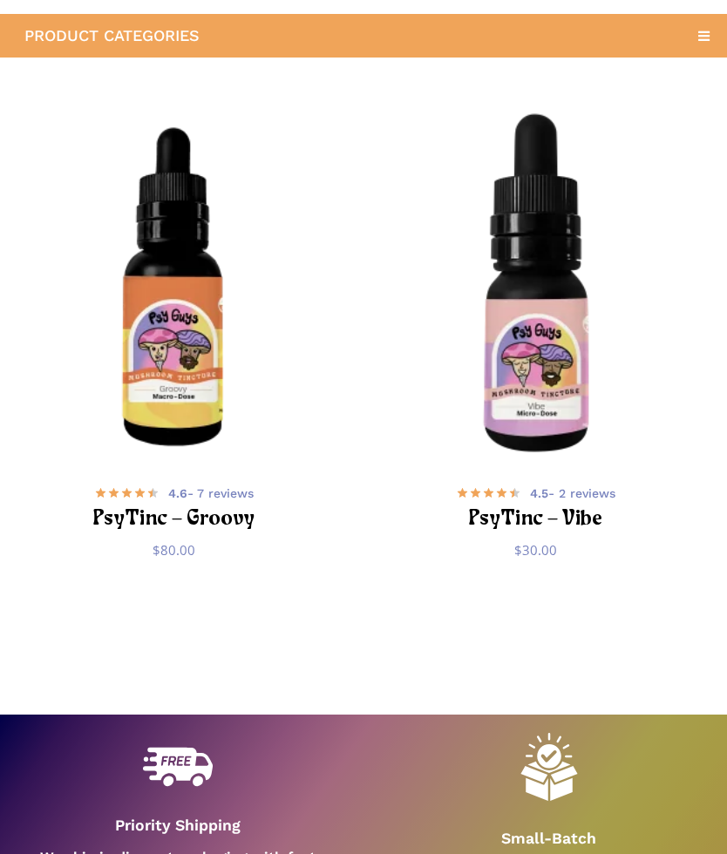
click at [699, 42] on icon at bounding box center [704, 36] width 28 height 28
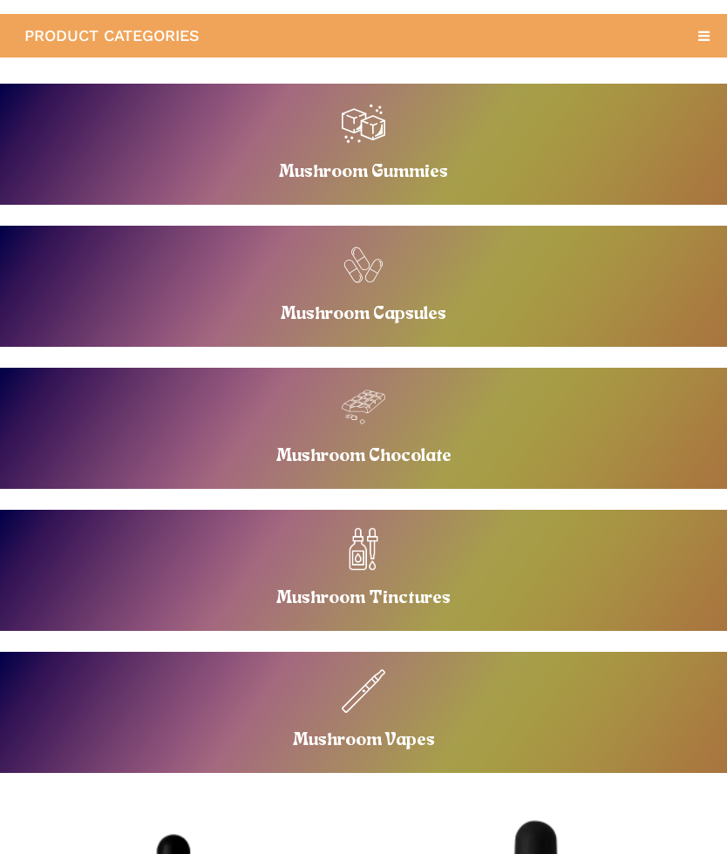
click at [471, 292] on link "Buy Mushroom Capsules" at bounding box center [363, 286] width 726 height 121
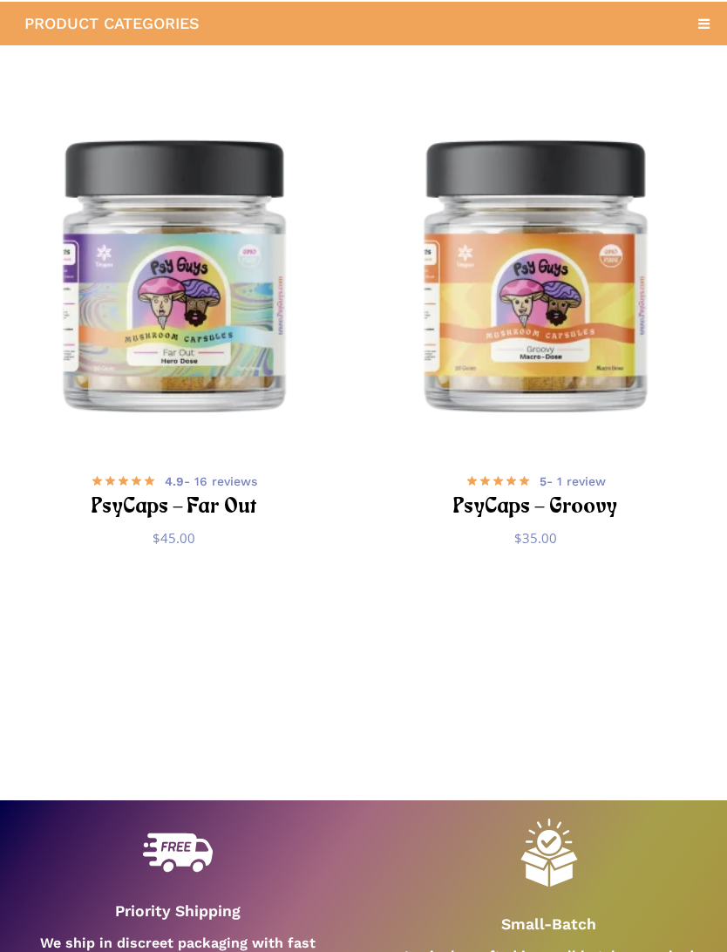
scroll to position [357, 0]
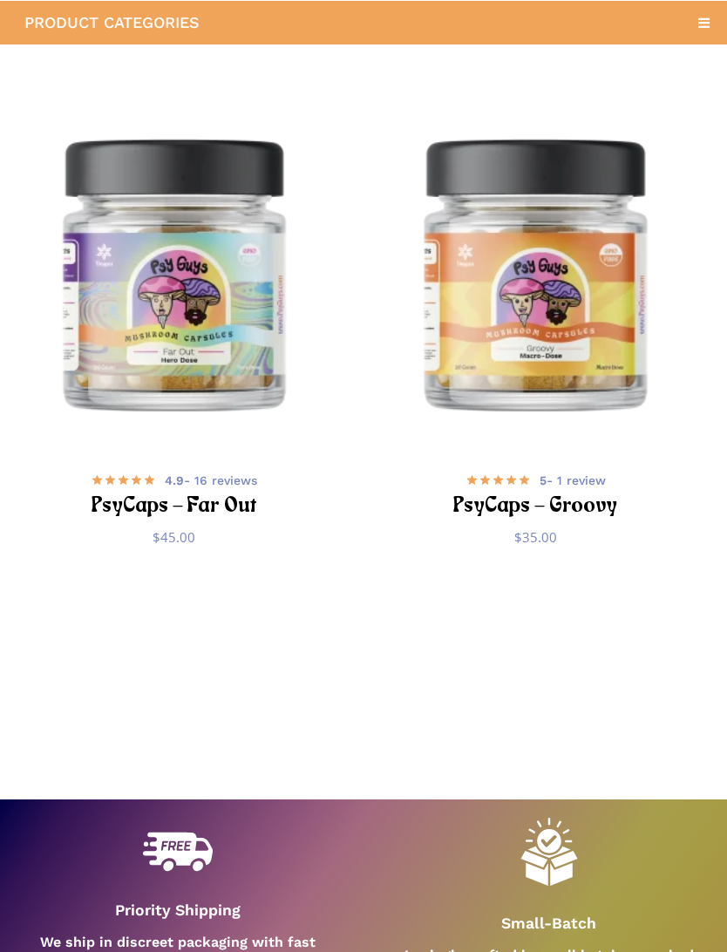
click at [220, 331] on img "PsyCaps - Far Out" at bounding box center [174, 273] width 348 height 348
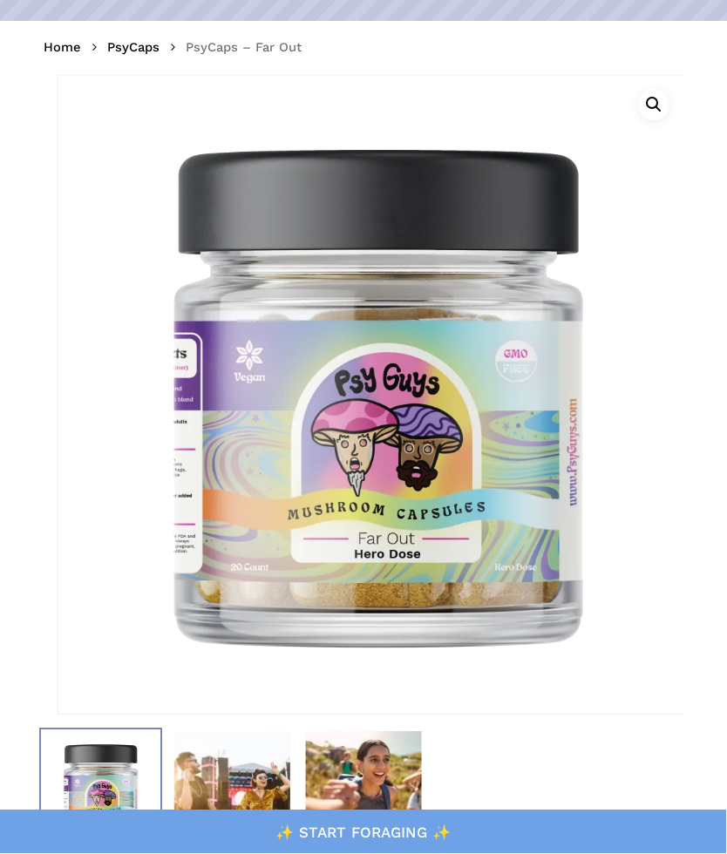
scroll to position [146, 0]
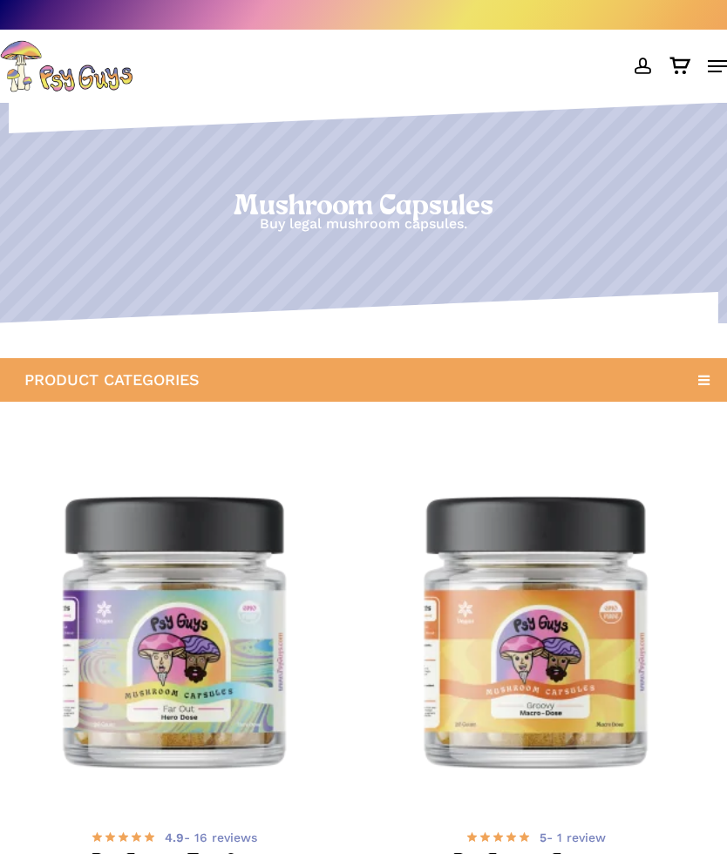
scroll to position [406, 0]
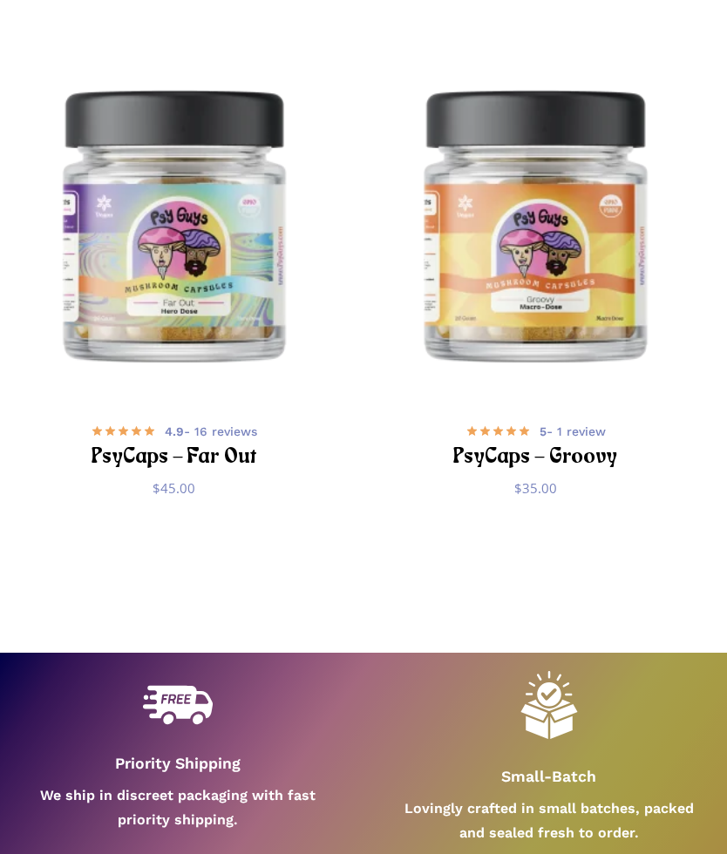
click at [557, 265] on img "PsyCaps - Groovy" at bounding box center [535, 225] width 348 height 348
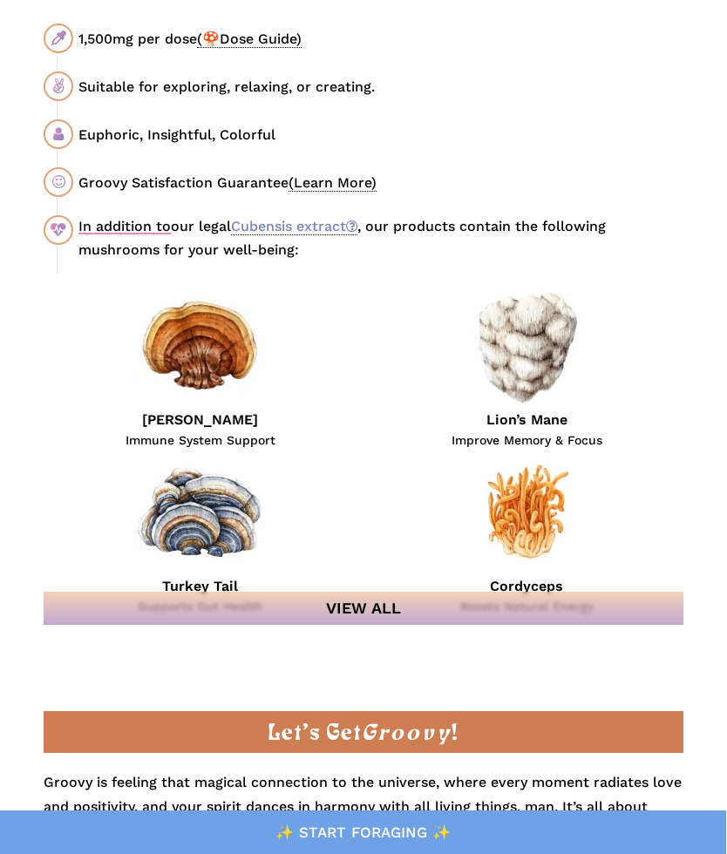
scroll to position [1697, 0]
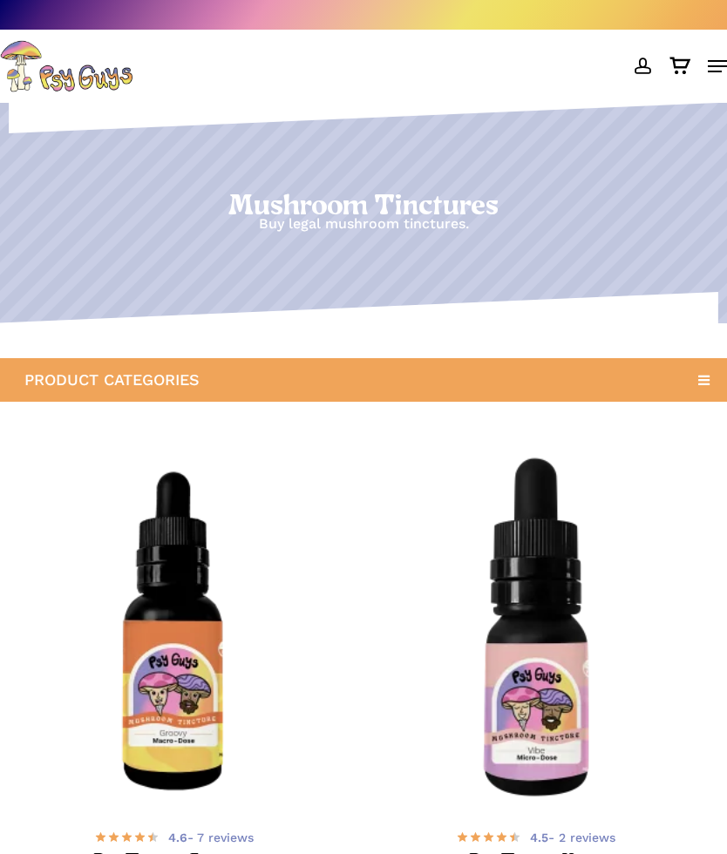
scroll to position [344, 0]
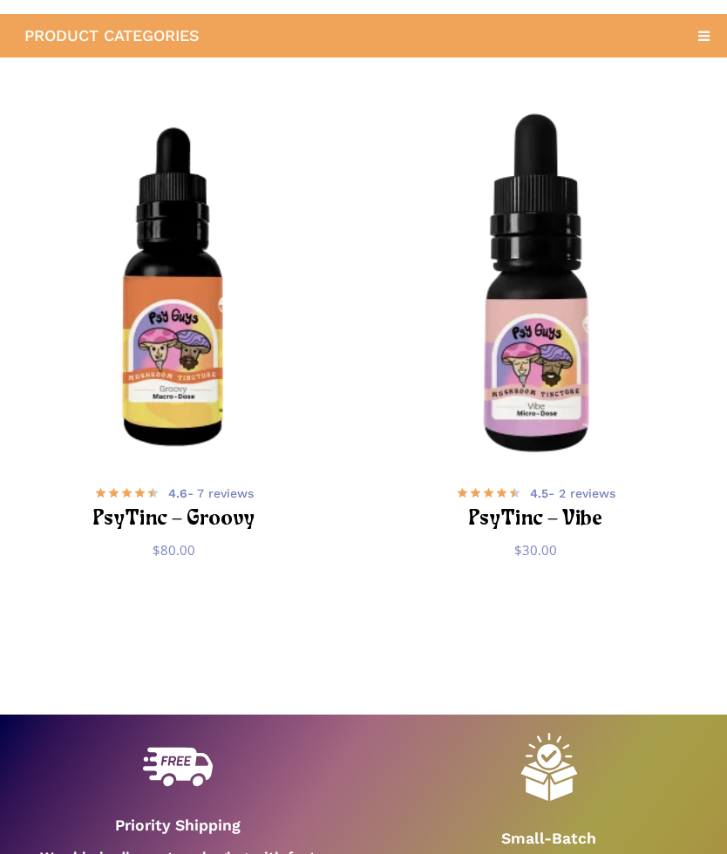
click at [213, 495] on span "4.6 - 7 reviews" at bounding box center [210, 493] width 85 height 17
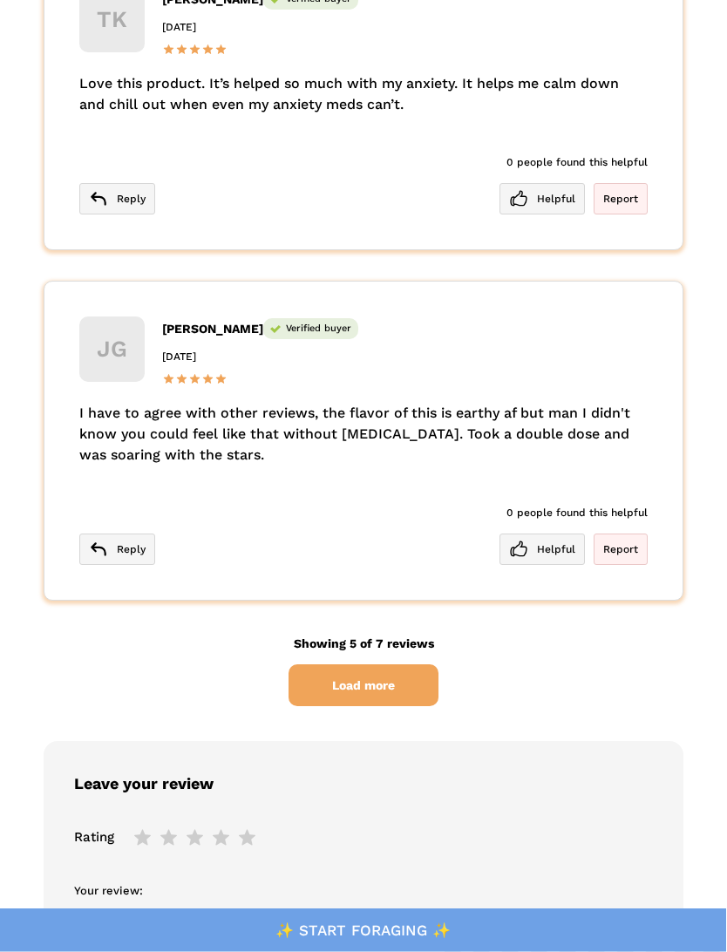
click at [372, 684] on span "Load more" at bounding box center [363, 686] width 150 height 42
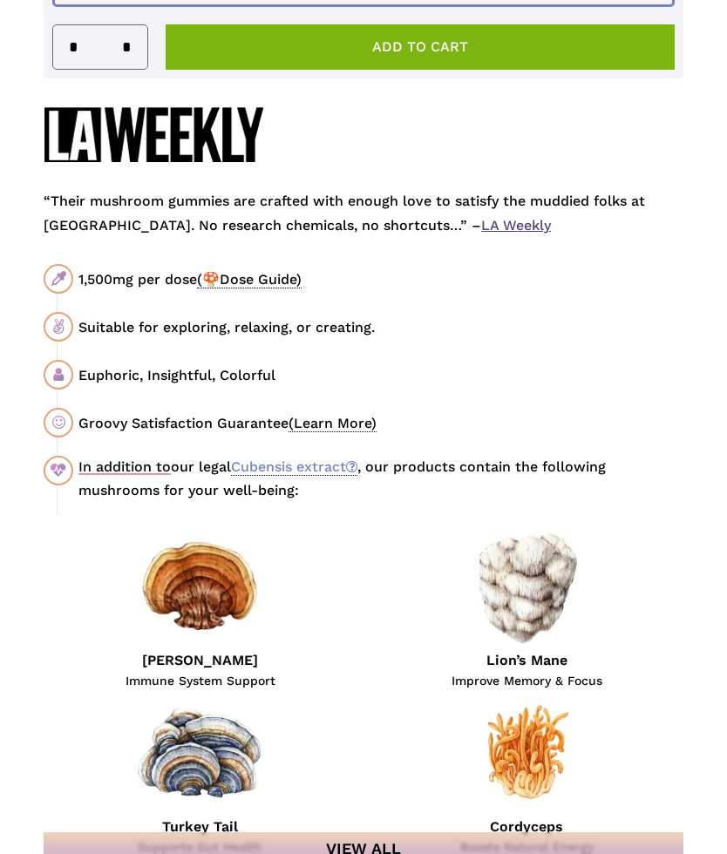
scroll to position [1569, 0]
